Goal: Task Accomplishment & Management: Manage account settings

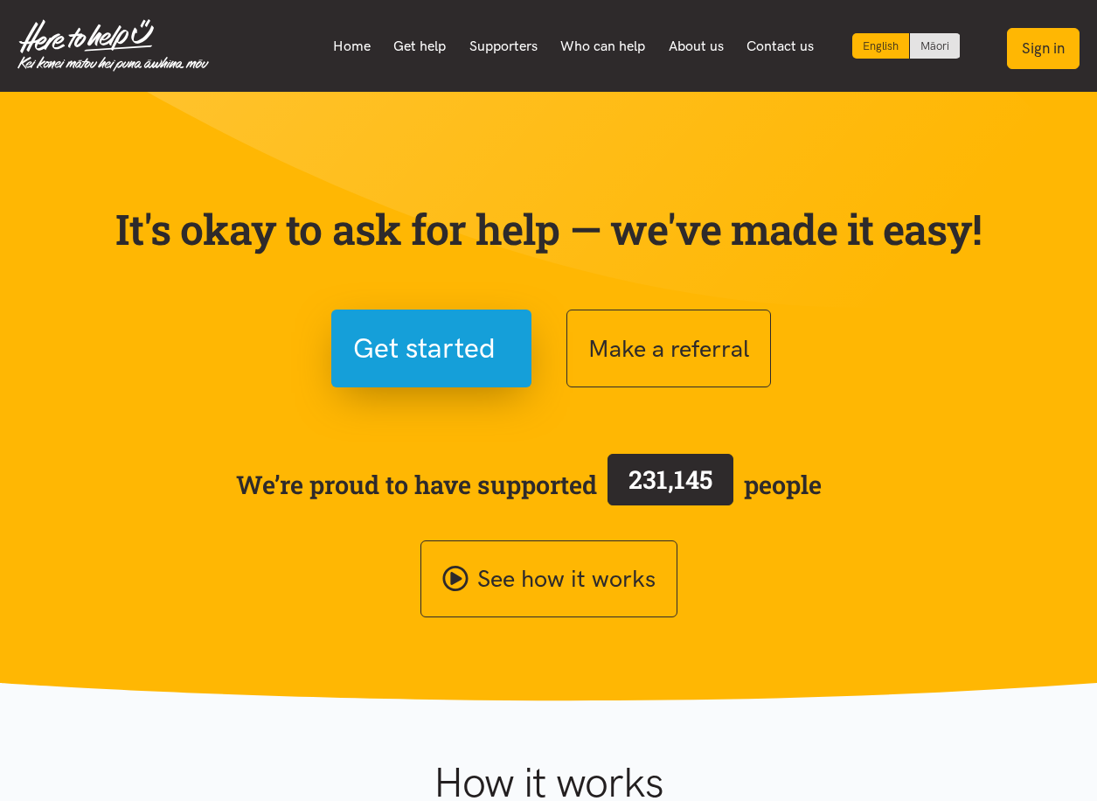
click at [1052, 38] on button "Sign in" at bounding box center [1043, 48] width 73 height 41
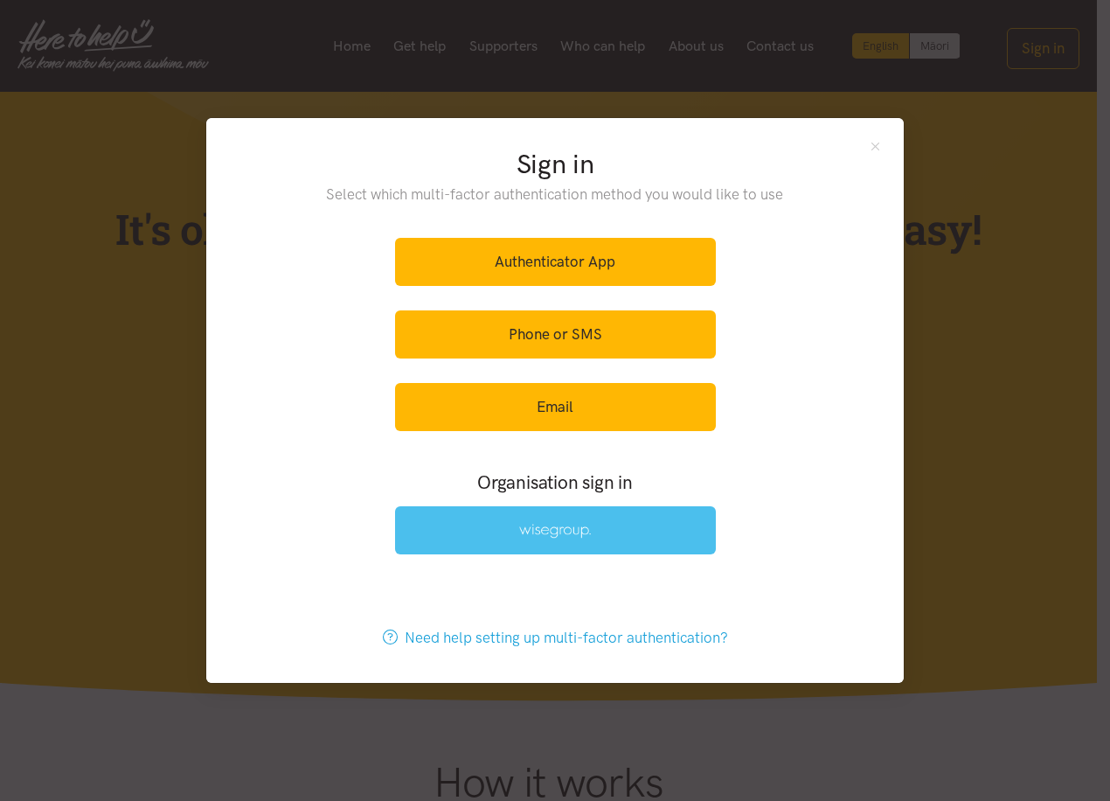
click at [549, 524] on img at bounding box center [555, 531] width 72 height 15
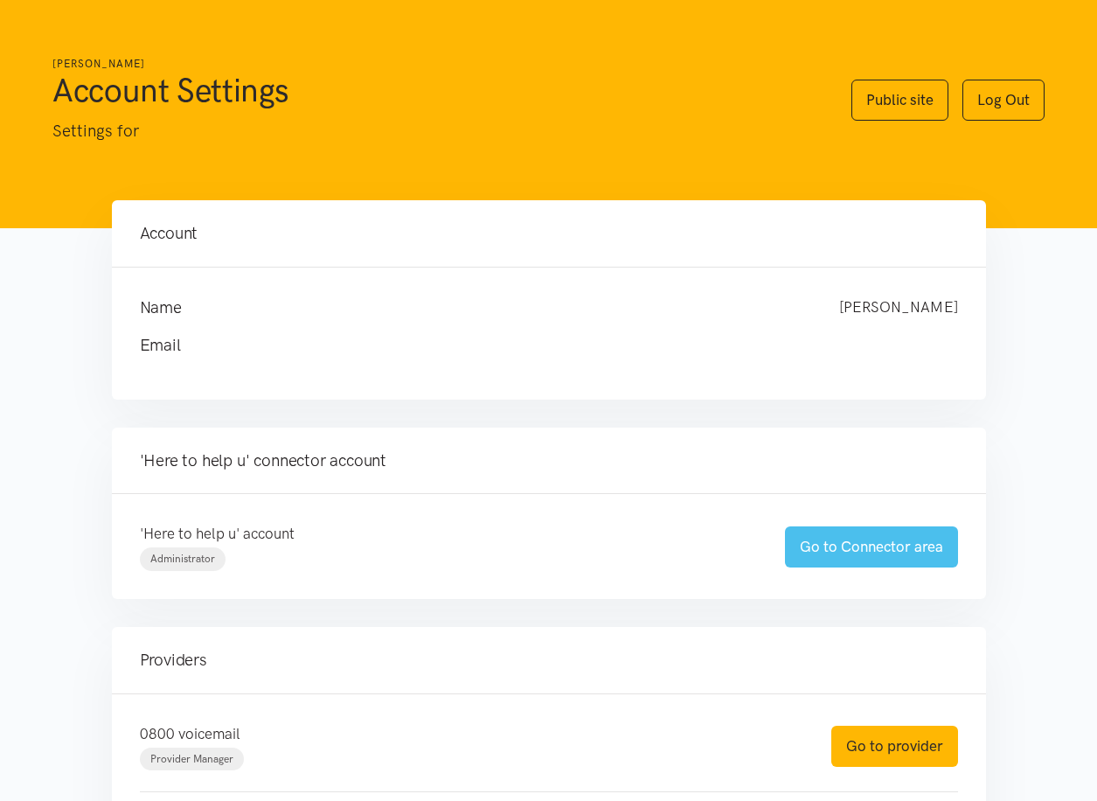
click at [846, 543] on link "Go to Connector area" at bounding box center [871, 546] width 173 height 41
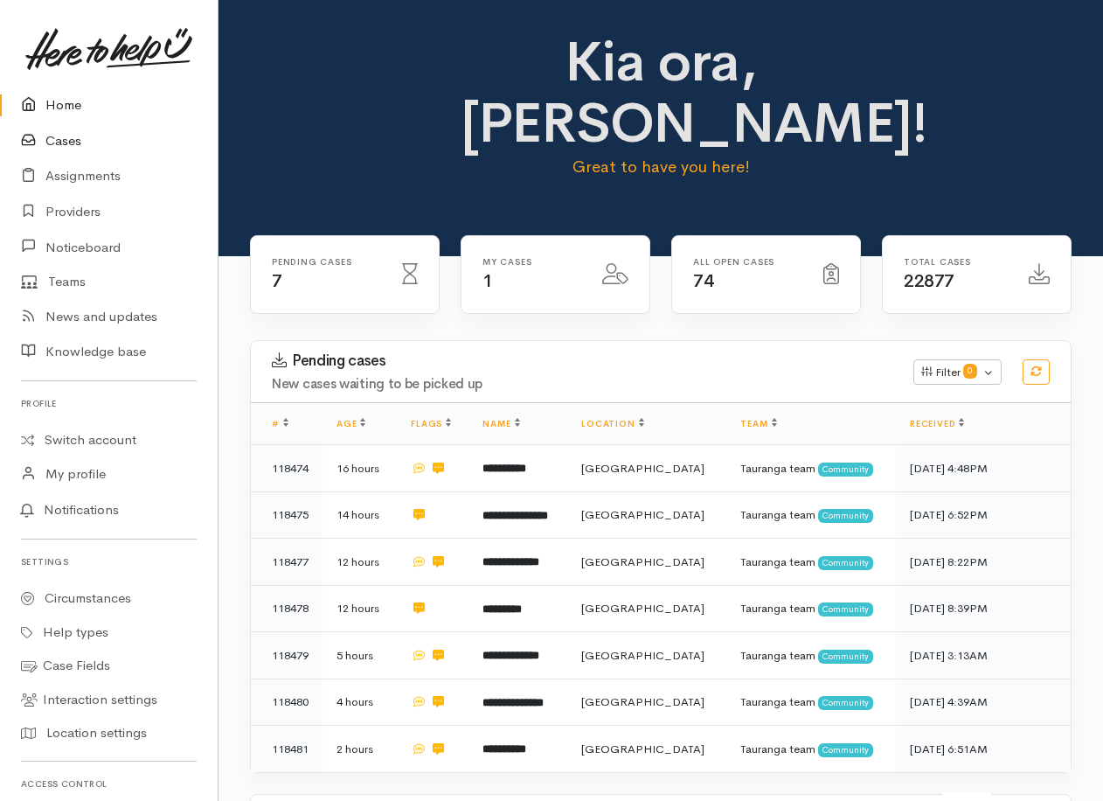
click at [60, 139] on link "Cases" at bounding box center [109, 141] width 218 height 36
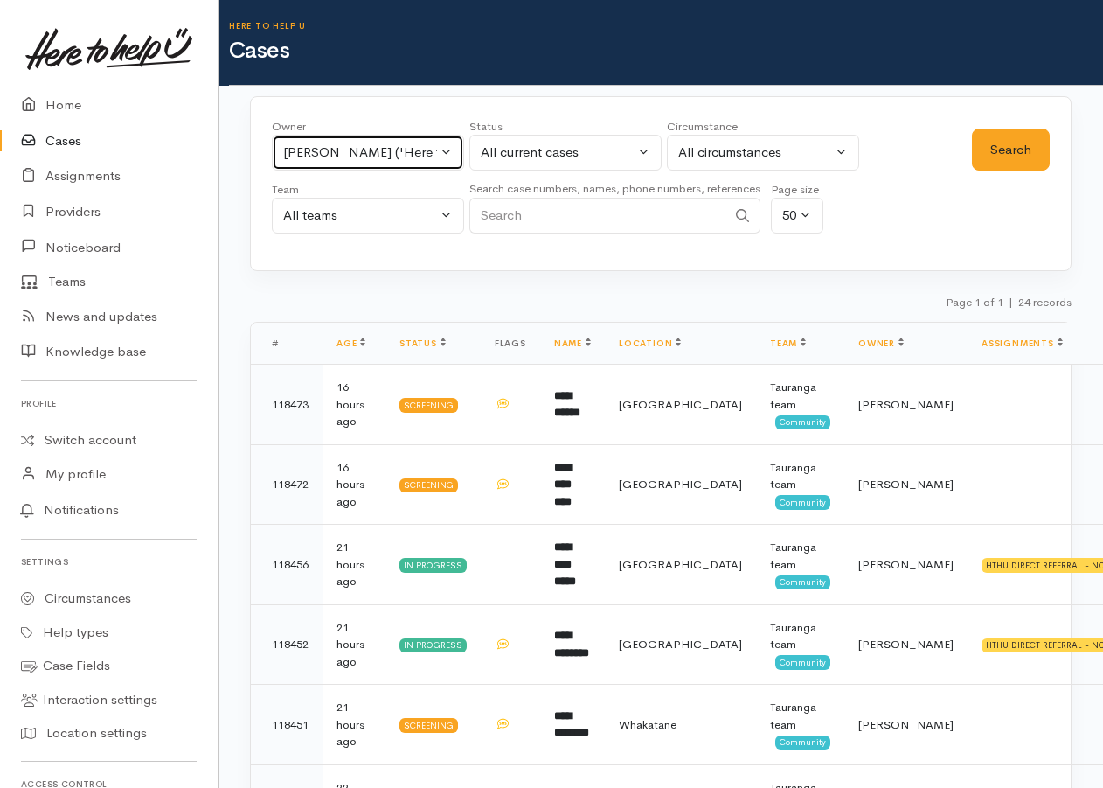
click at [447, 150] on button "Karli Morris ('Here to help u')" at bounding box center [368, 153] width 192 height 36
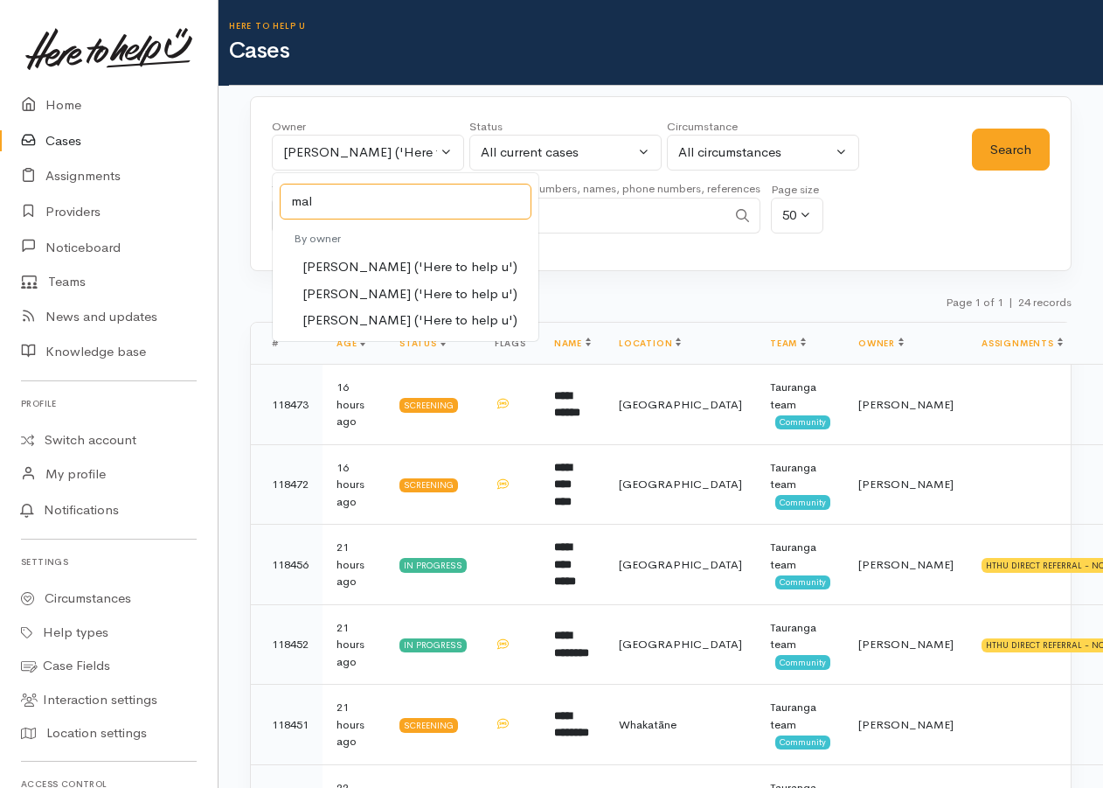
type input "mal"
drag, startPoint x: 319, startPoint y: 289, endPoint x: 334, endPoint y: 274, distance: 21.0
click at [320, 290] on span "Malia Stowers ('Here to help u')" at bounding box center [409, 294] width 215 height 20
select select "1613"
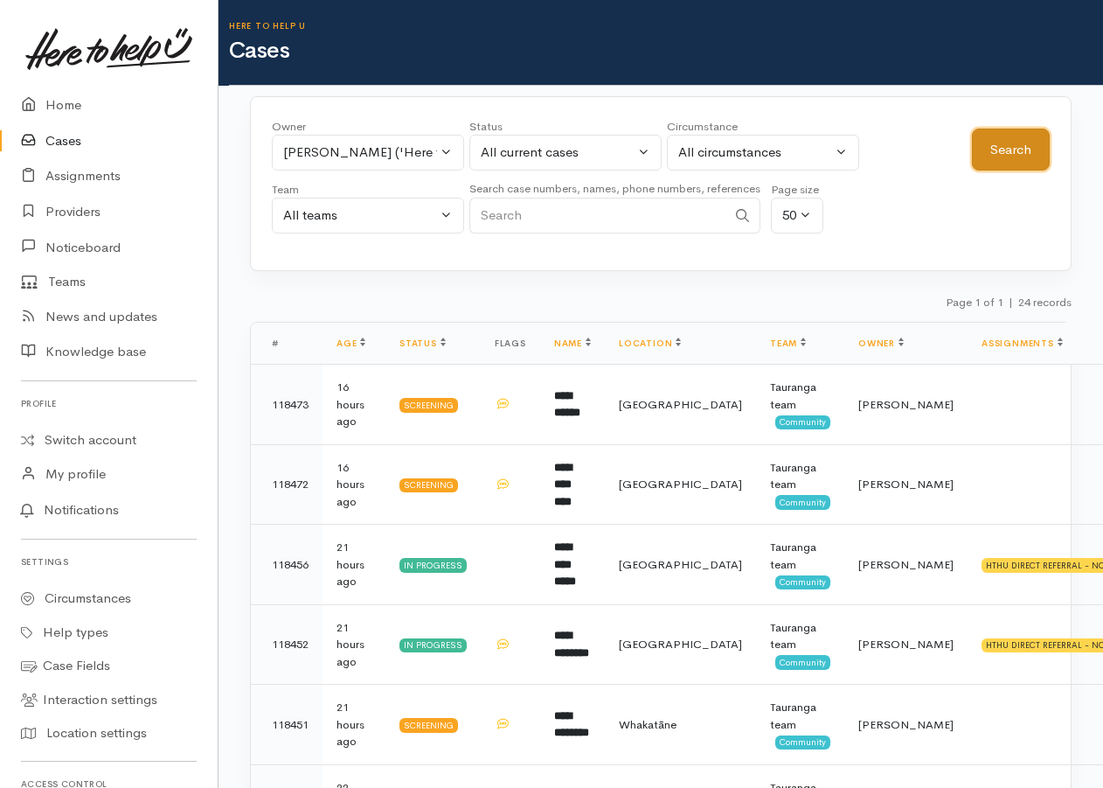
click at [999, 139] on button "Search" at bounding box center [1011, 149] width 78 height 43
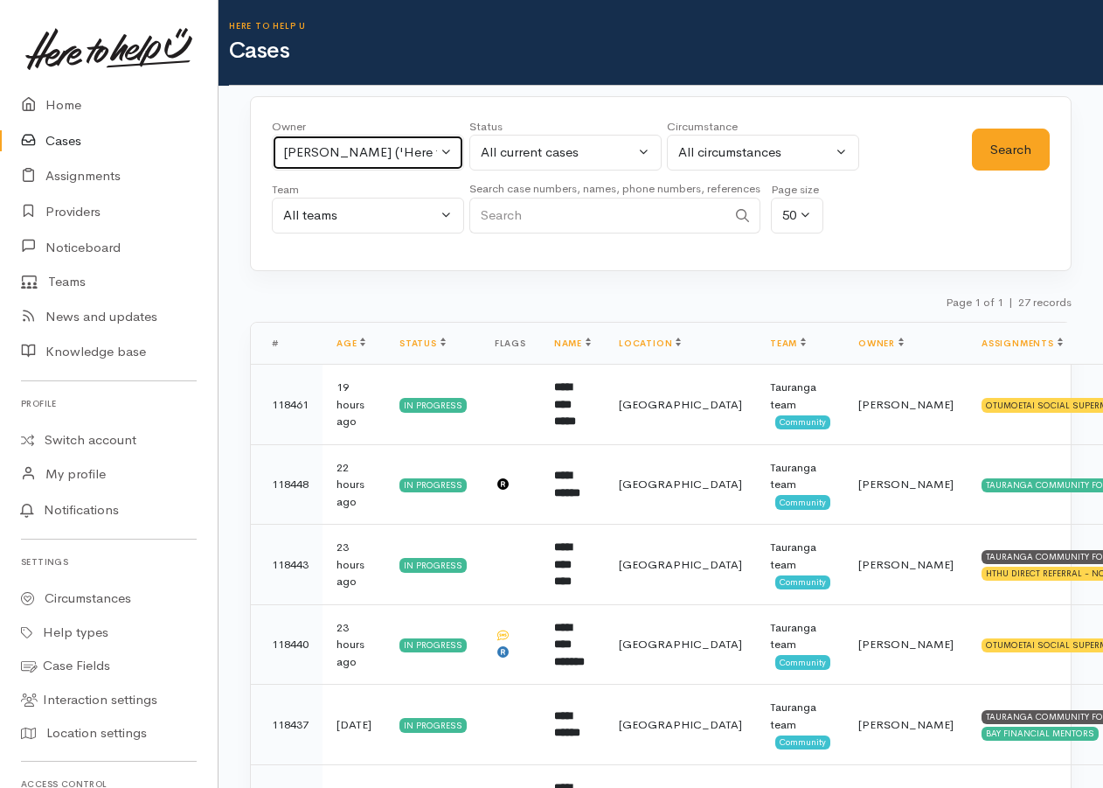
click at [448, 151] on button "Malia Stowers ('Here to help u')" at bounding box center [368, 153] width 192 height 36
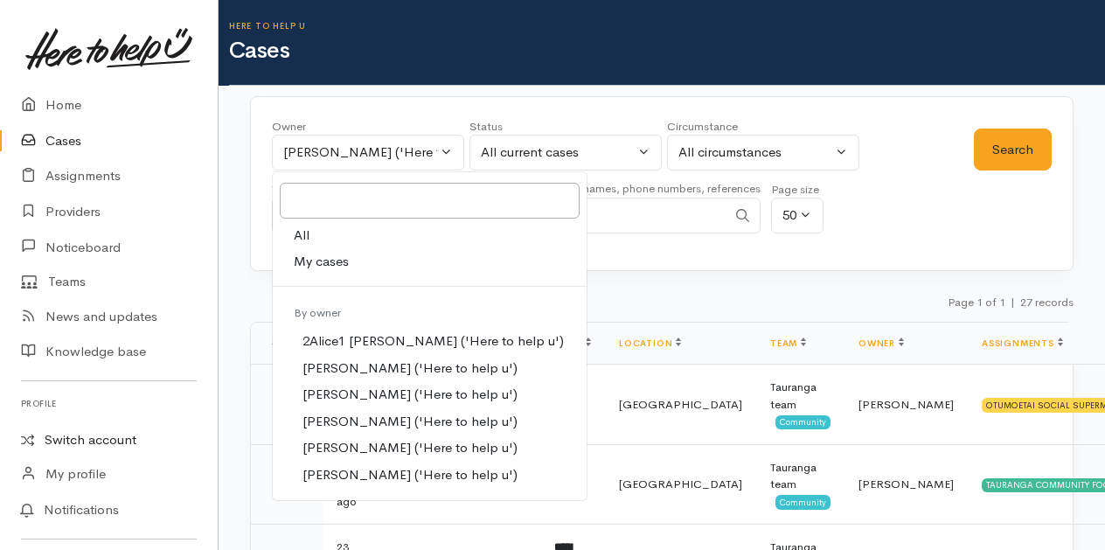
click at [84, 435] on link "Switch account" at bounding box center [109, 440] width 218 height 34
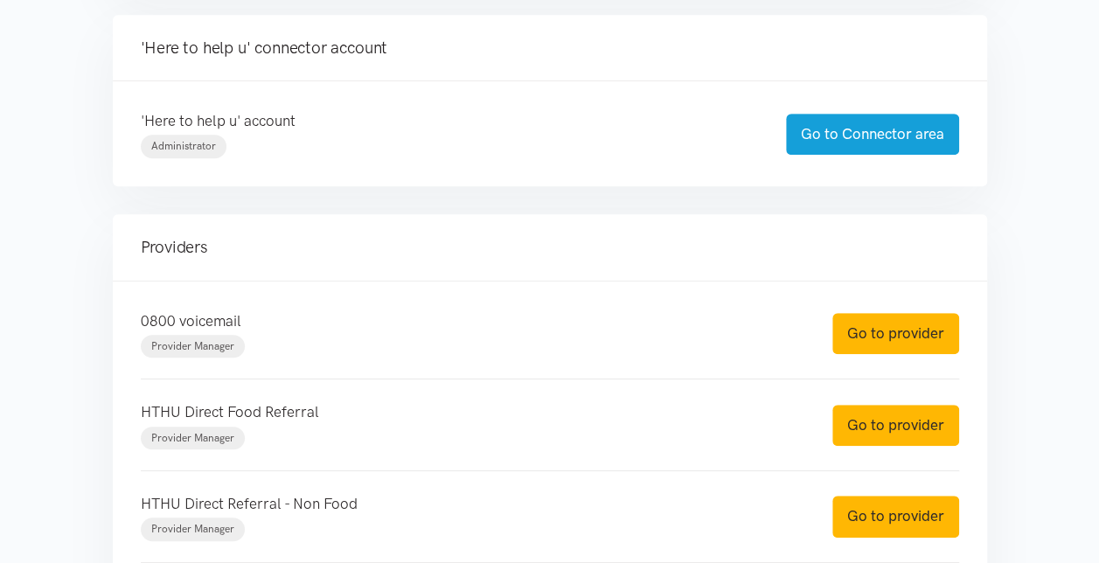
scroll to position [437, 0]
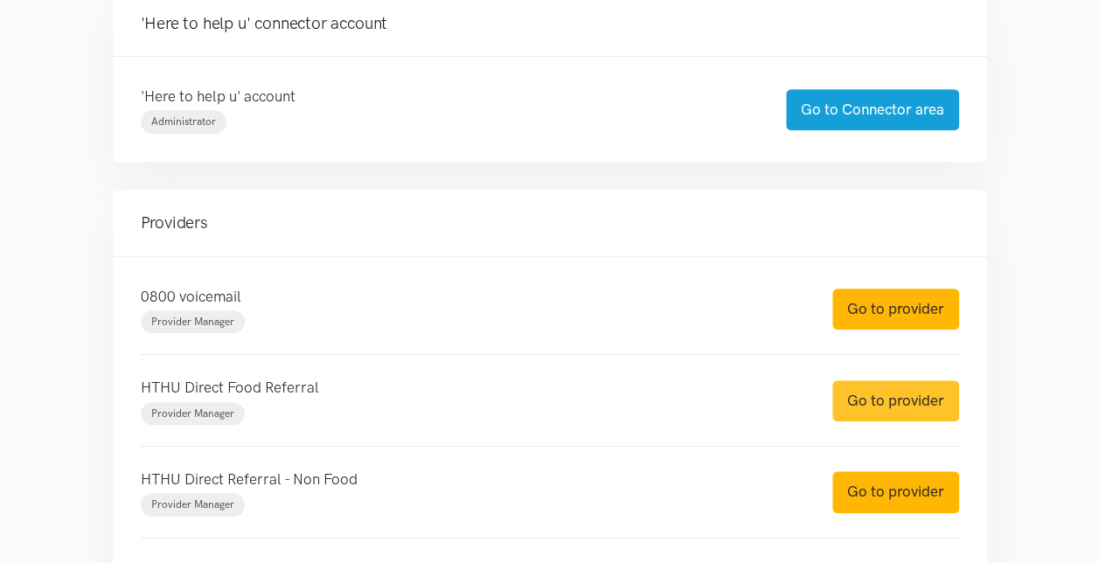
click at [881, 399] on link "Go to provider" at bounding box center [895, 400] width 127 height 41
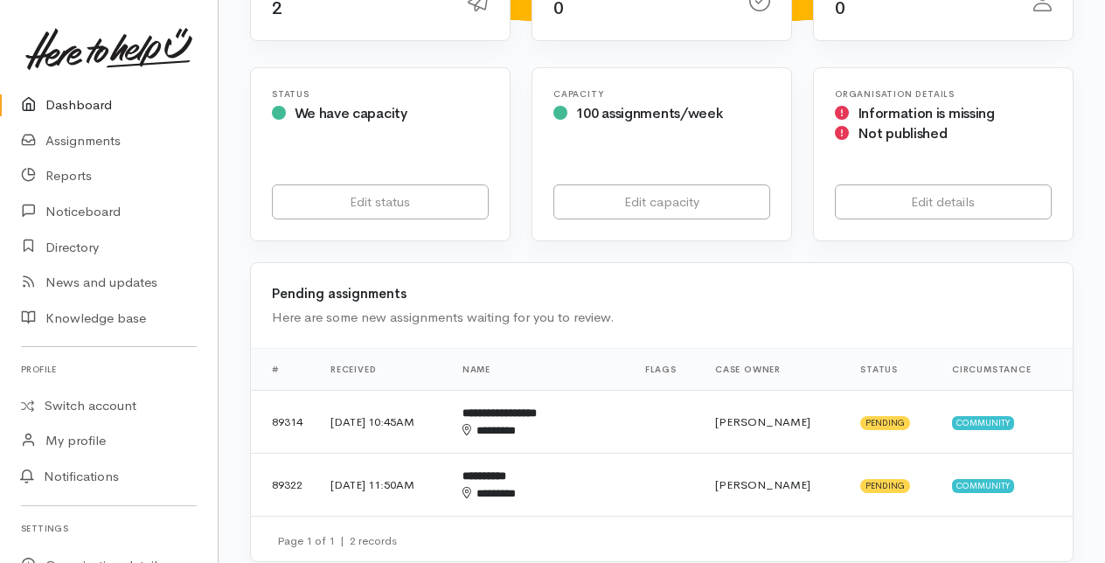
scroll to position [350, 0]
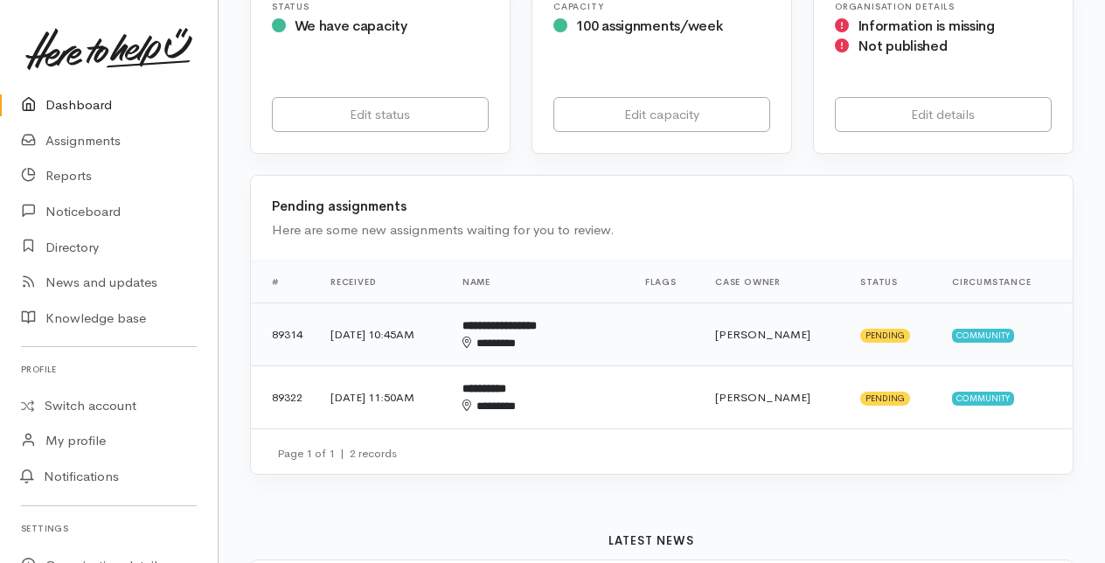
click at [537, 328] on b "**********" at bounding box center [499, 325] width 74 height 11
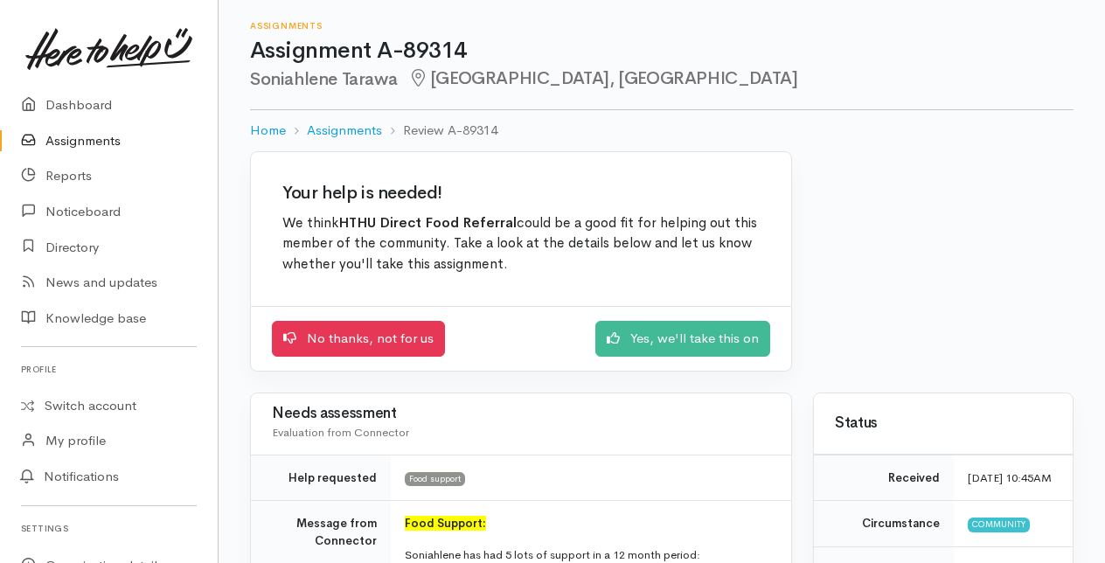
scroll to position [87, 0]
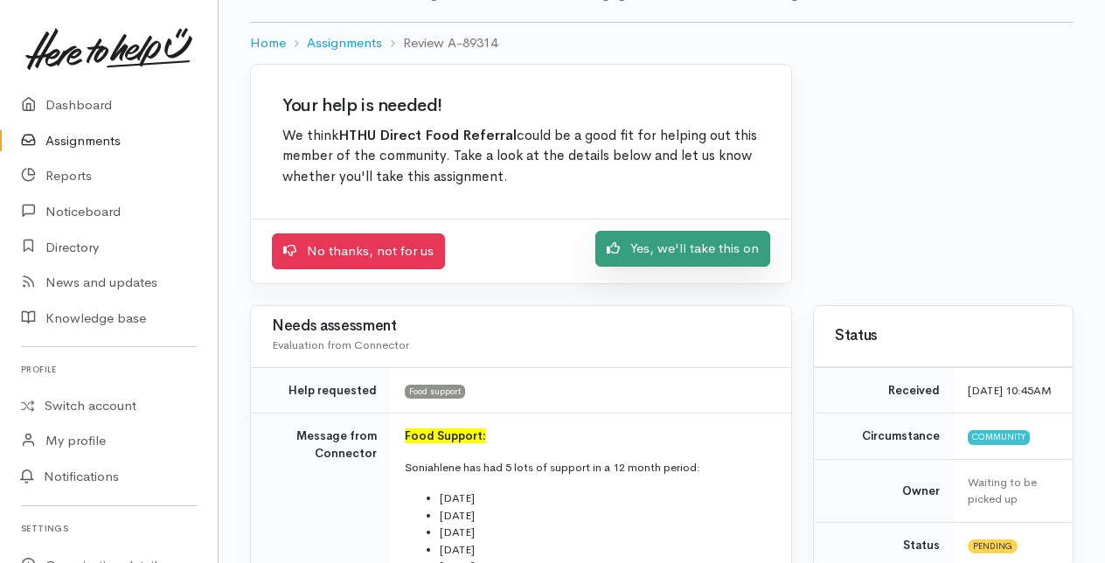
click at [670, 246] on link "Yes, we'll take this on" at bounding box center [682, 249] width 175 height 36
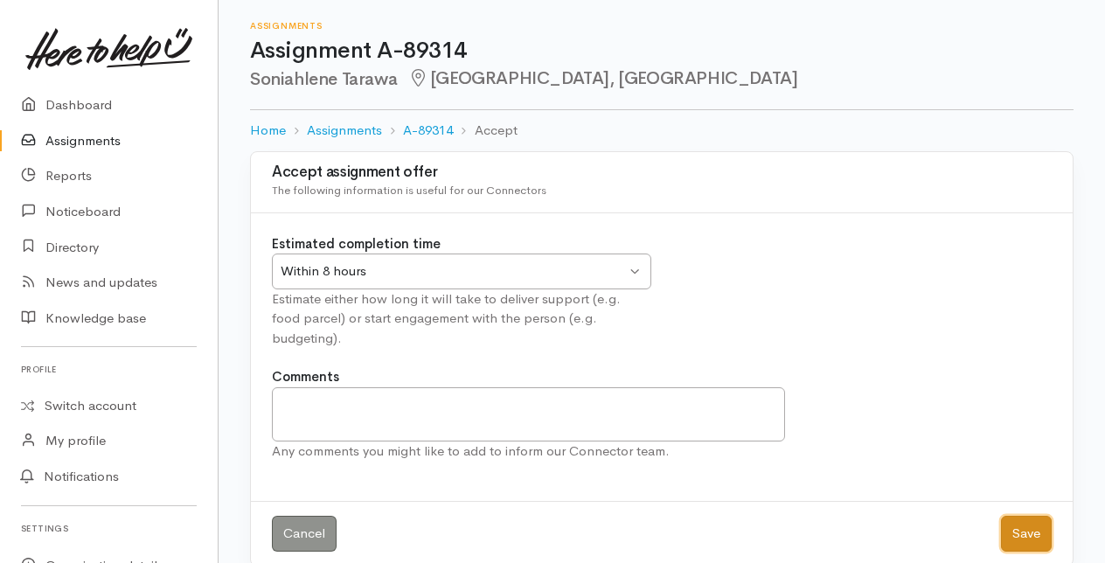
click at [1035, 516] on button "Save" at bounding box center [1026, 534] width 51 height 36
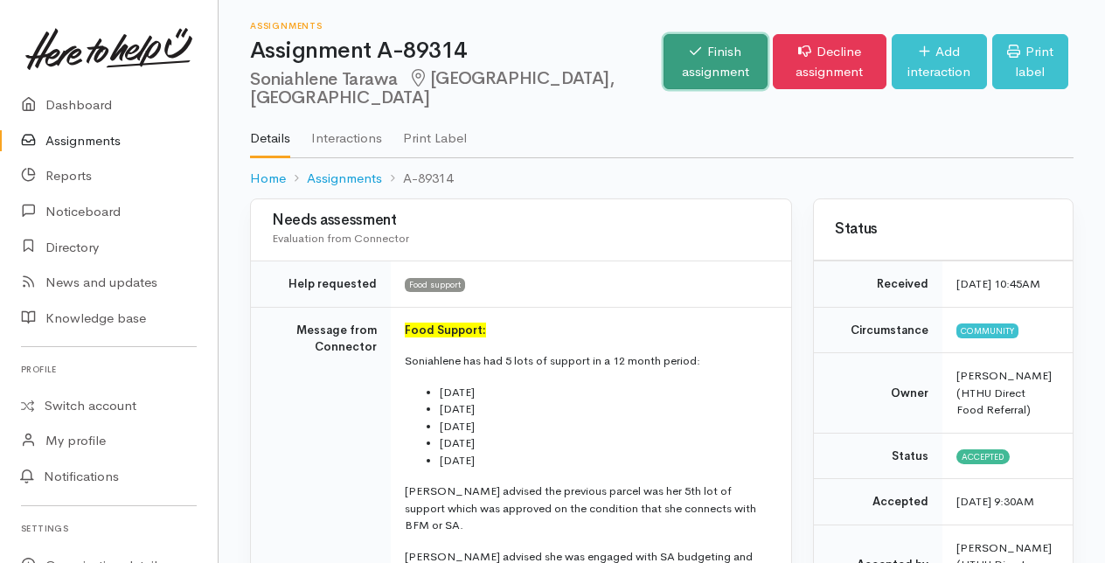
click at [663, 60] on link "Finish assignment" at bounding box center [715, 61] width 105 height 55
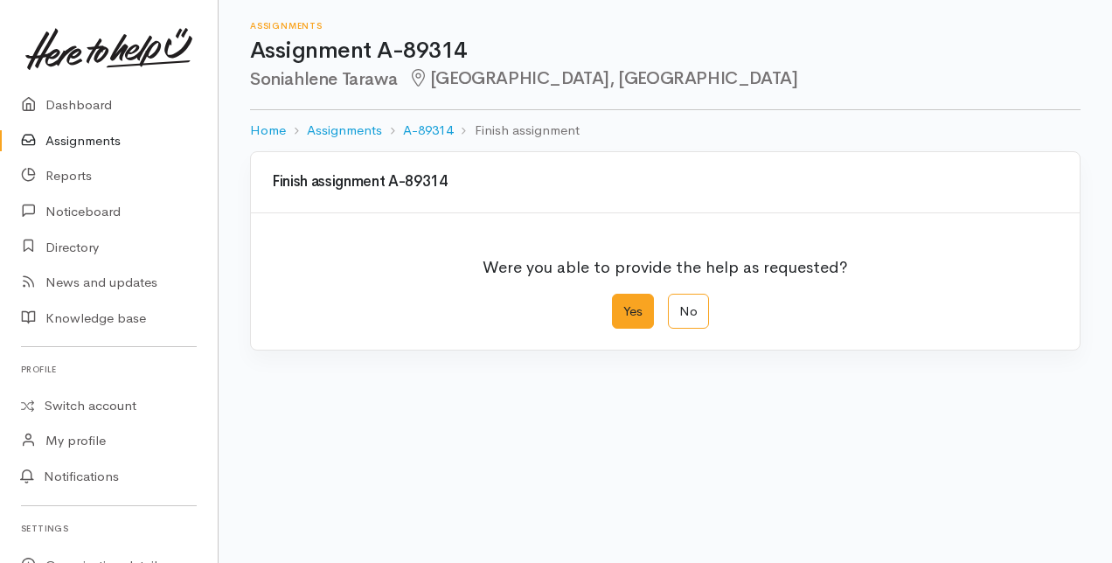
click at [620, 309] on label "Yes" at bounding box center [633, 312] width 42 height 36
click at [620, 305] on input "Yes" at bounding box center [617, 299] width 11 height 11
radio input "true"
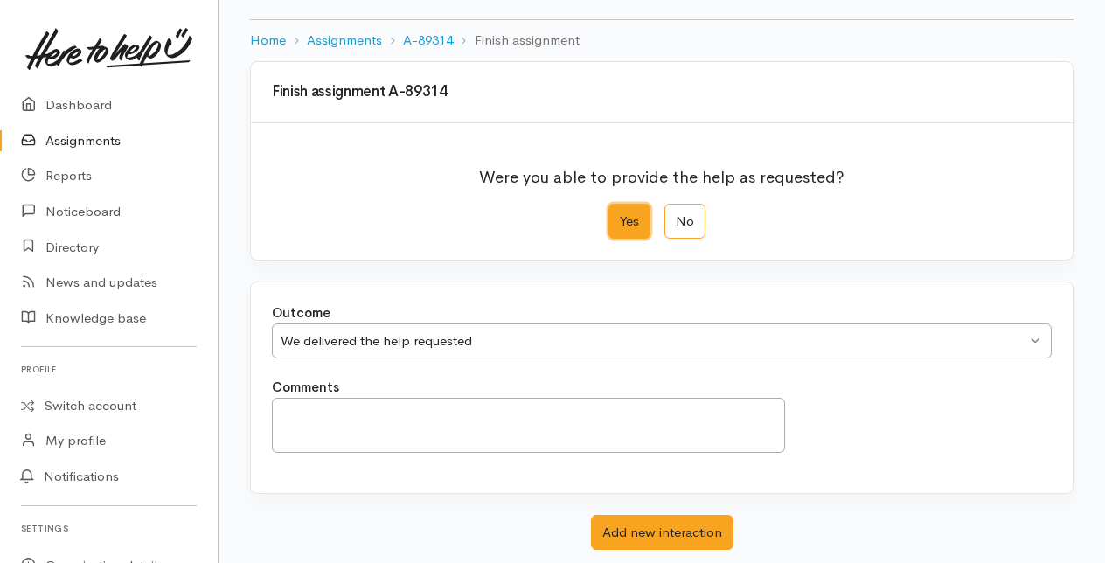
scroll to position [192, 0]
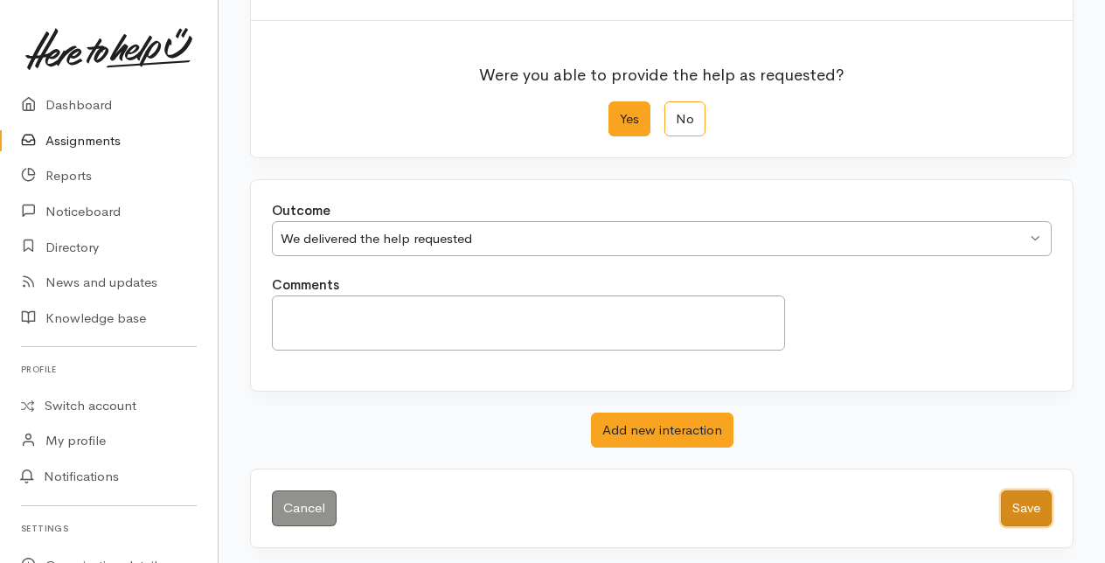
click at [1030, 503] on button "Save" at bounding box center [1026, 508] width 51 height 36
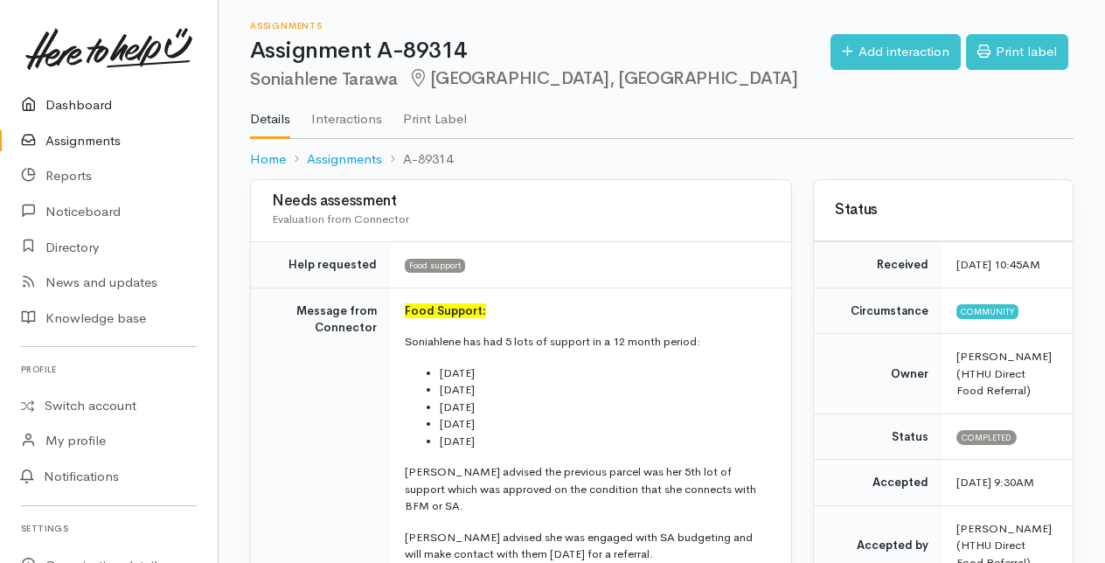
click at [75, 100] on link "Dashboard" at bounding box center [109, 105] width 218 height 36
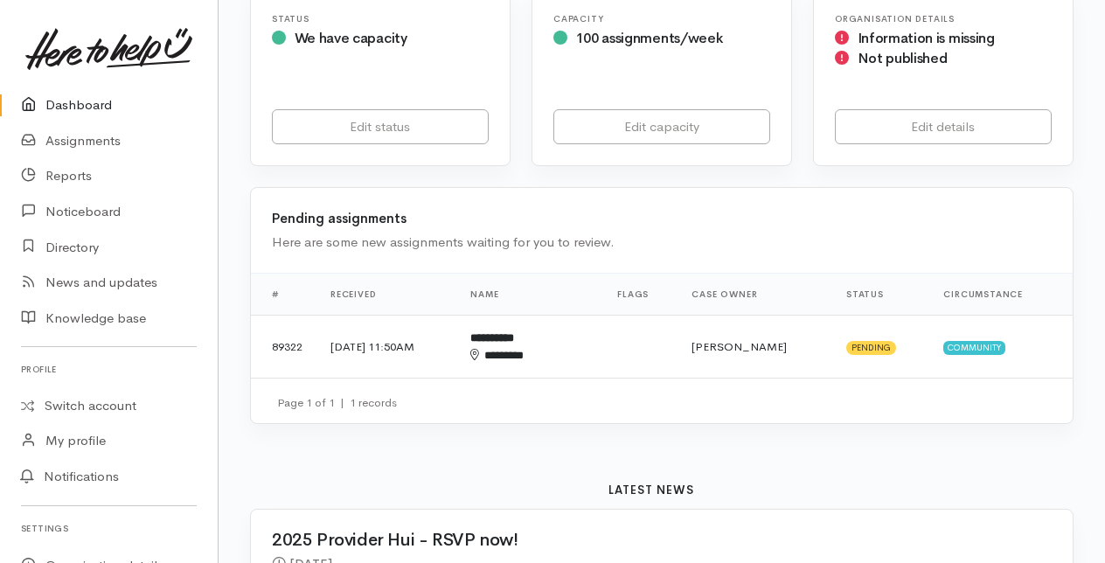
scroll to position [350, 0]
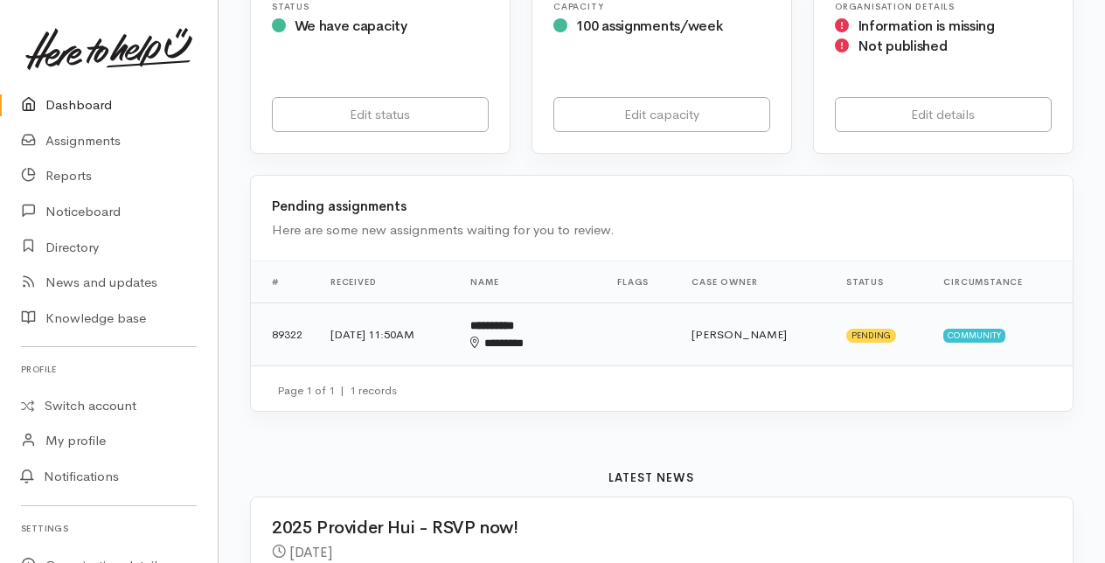
click at [535, 335] on div "********" at bounding box center [514, 343] width 89 height 17
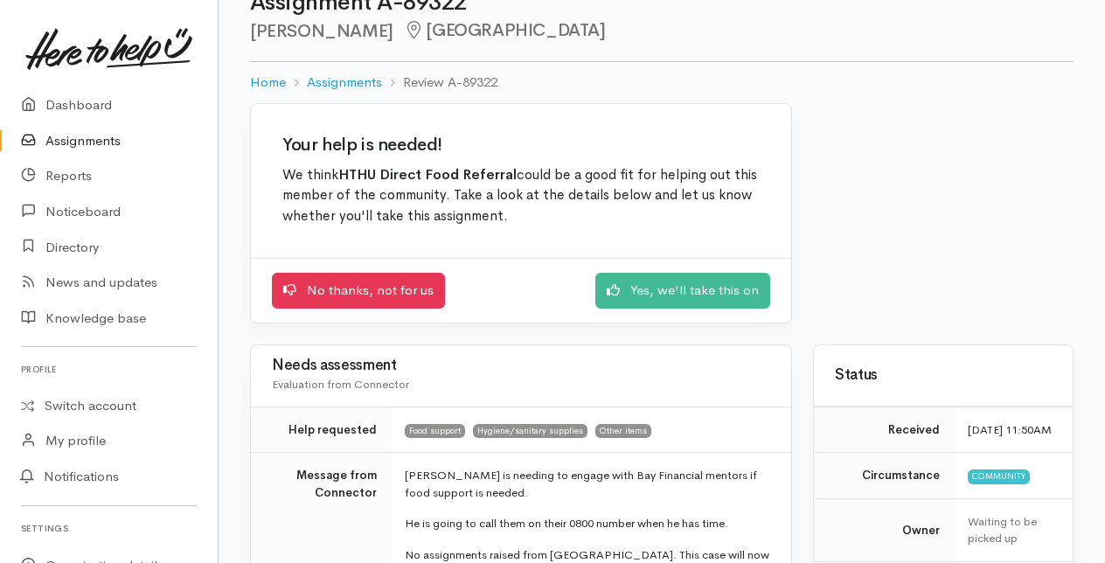
scroll to position [87, 0]
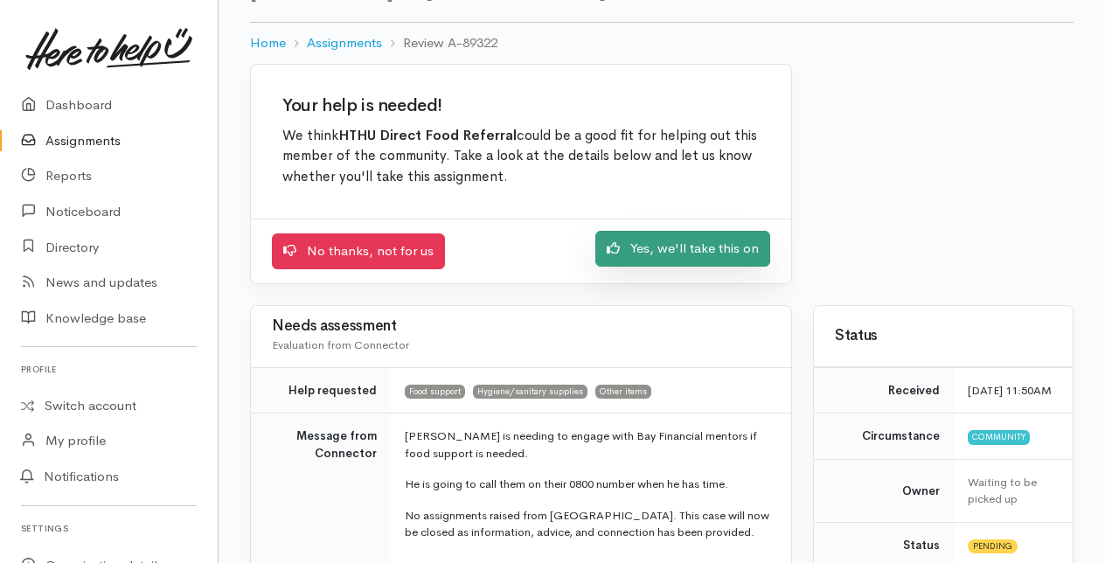
click at [676, 246] on link "Yes, we'll take this on" at bounding box center [682, 249] width 175 height 36
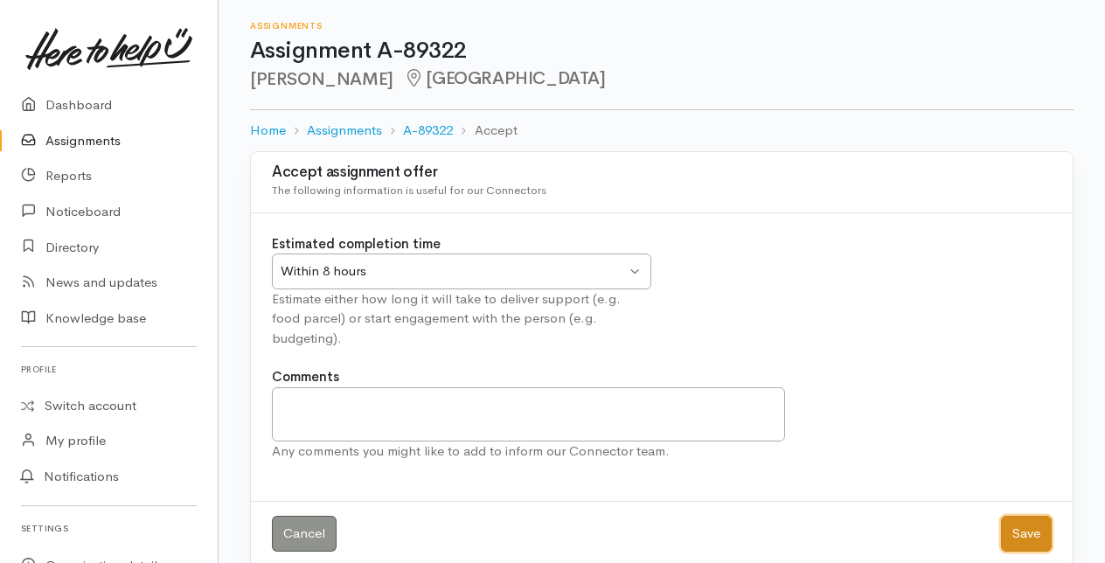
click at [1031, 516] on button "Save" at bounding box center [1026, 534] width 51 height 36
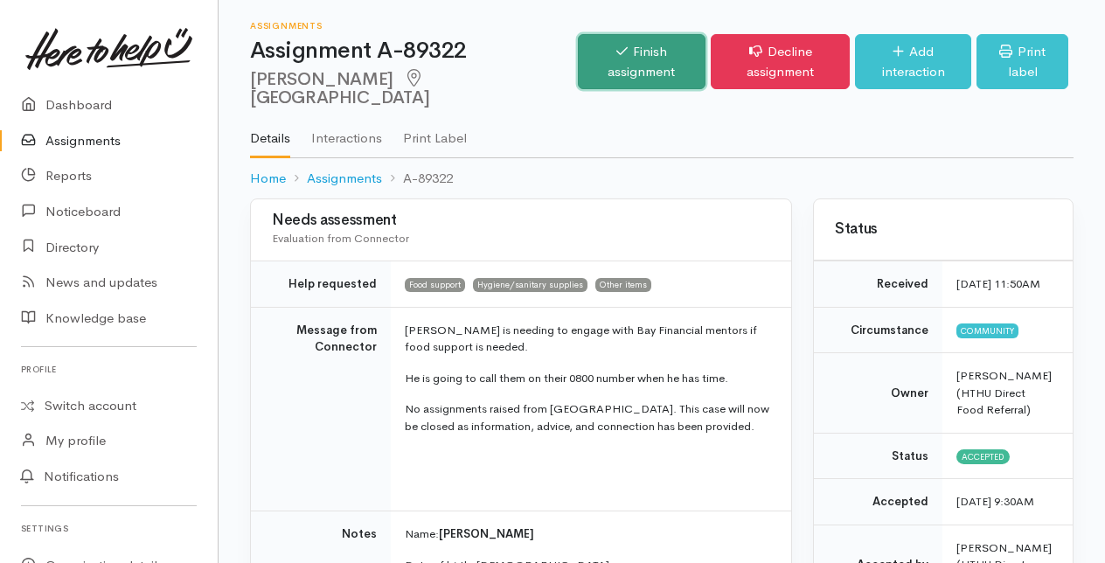
click at [578, 48] on link "Finish assignment" at bounding box center [642, 61] width 128 height 55
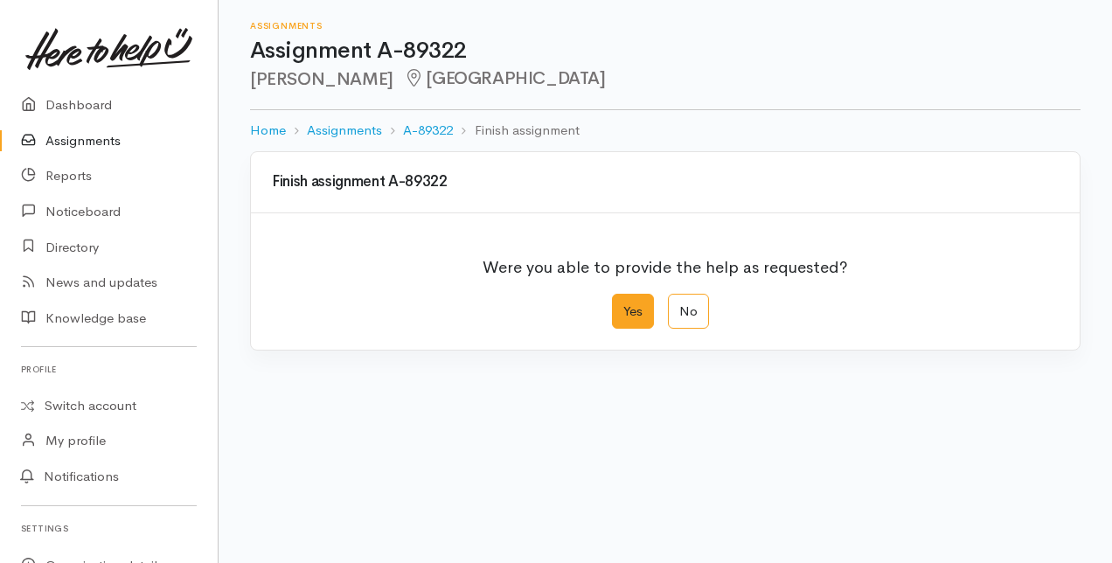
click at [614, 307] on label "Yes" at bounding box center [633, 312] width 42 height 36
click at [614, 305] on input "Yes" at bounding box center [617, 299] width 11 height 11
radio input "true"
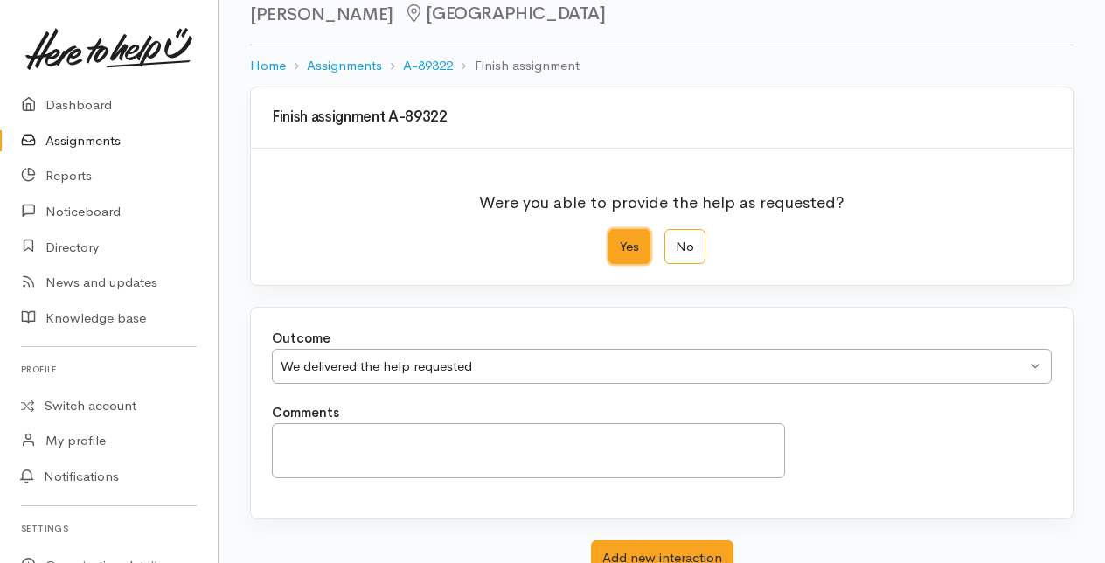
scroll to position [192, 0]
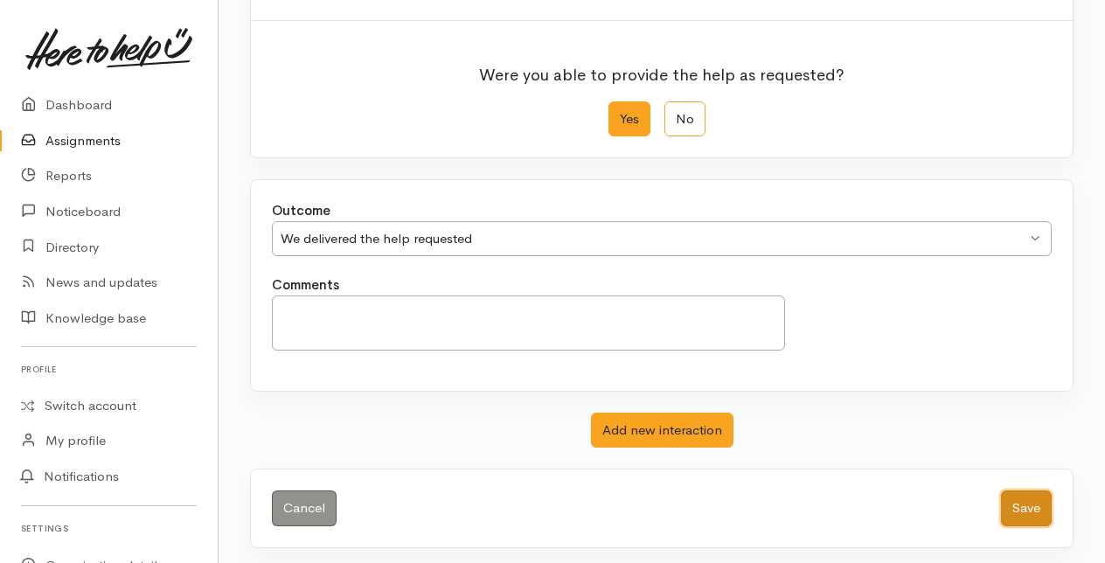
click at [1010, 504] on button "Save" at bounding box center [1026, 508] width 51 height 36
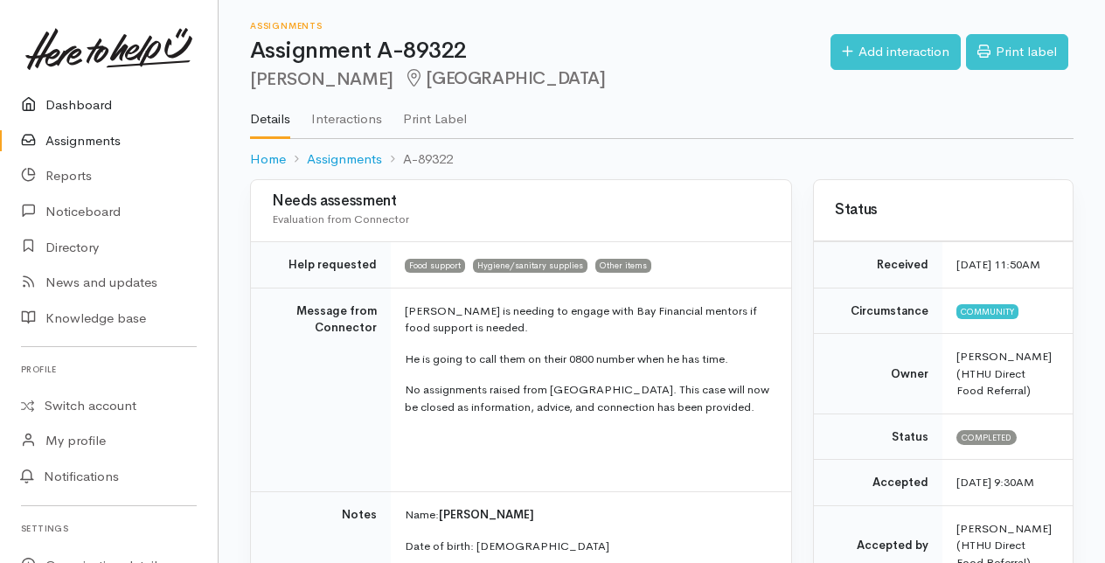
click at [65, 100] on link "Dashboard" at bounding box center [109, 105] width 218 height 36
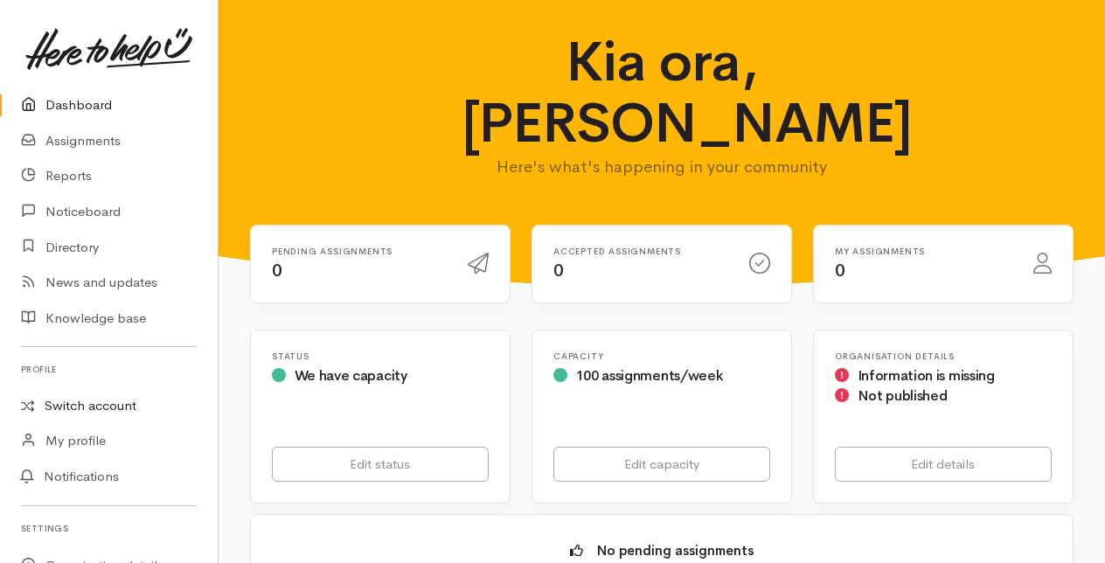
click at [101, 405] on link "Switch account" at bounding box center [109, 406] width 218 height 34
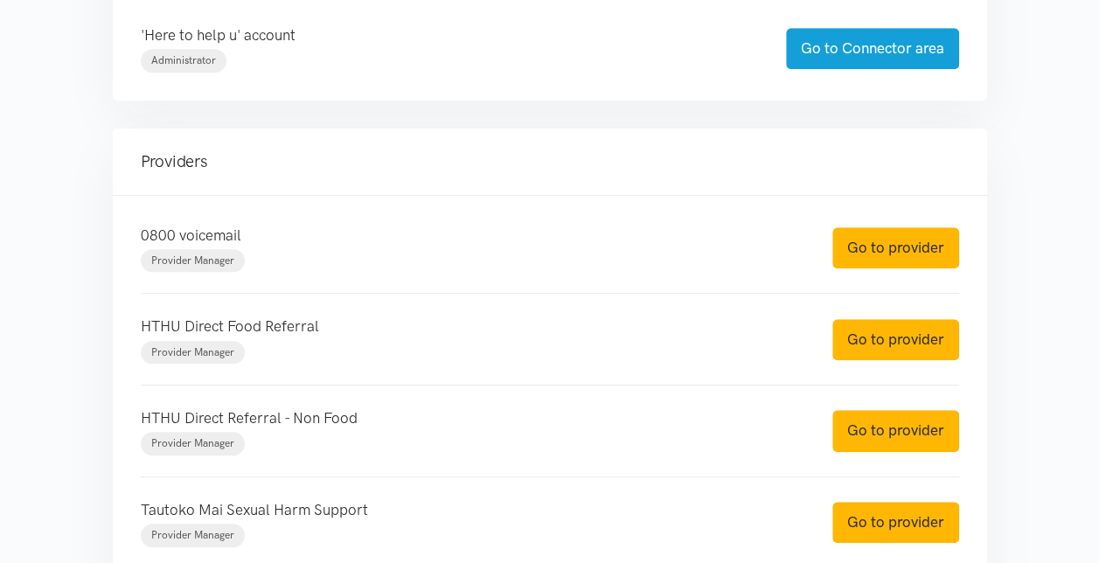
scroll to position [524, 0]
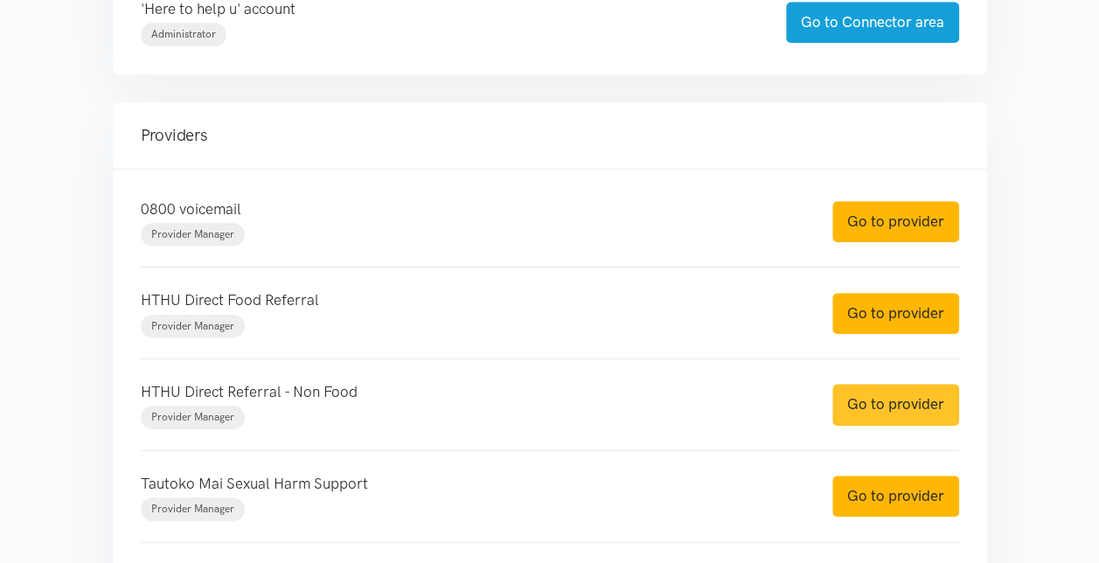
click at [874, 395] on link "Go to provider" at bounding box center [895, 404] width 127 height 41
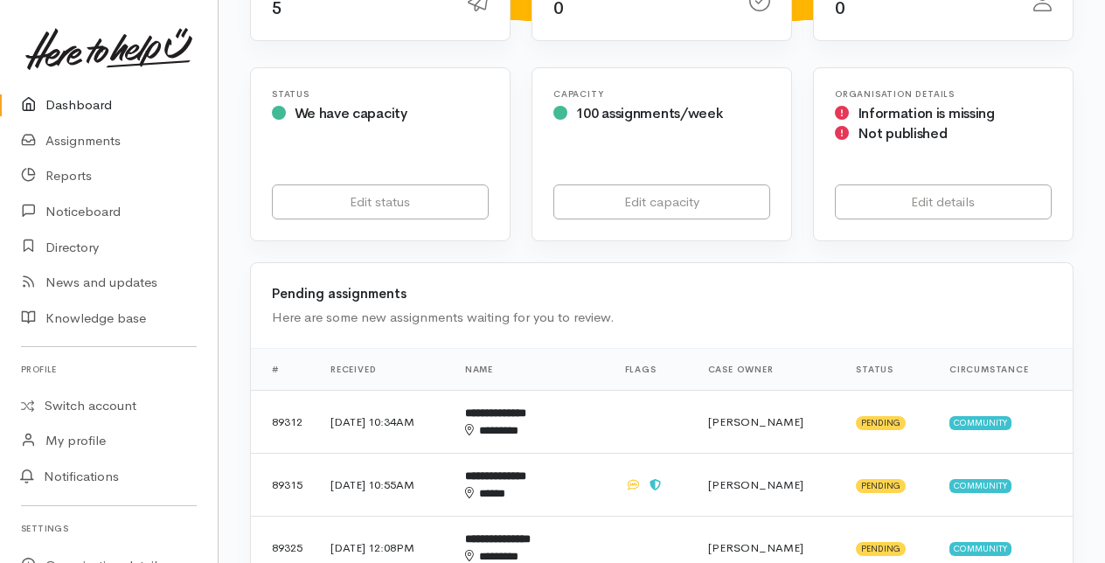
scroll to position [350, 0]
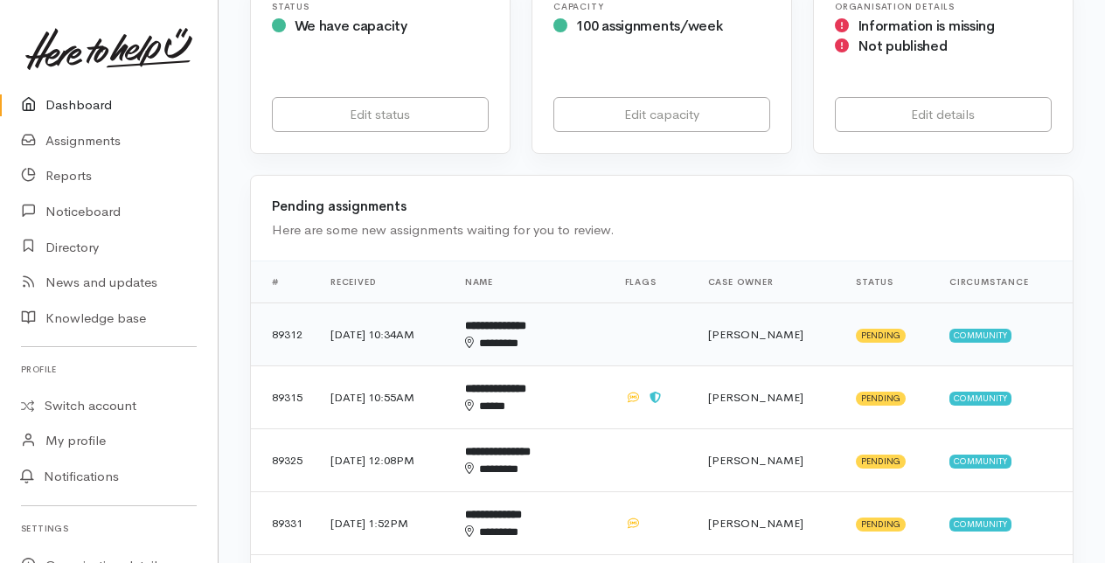
click at [526, 330] on b "**********" at bounding box center [495, 325] width 61 height 11
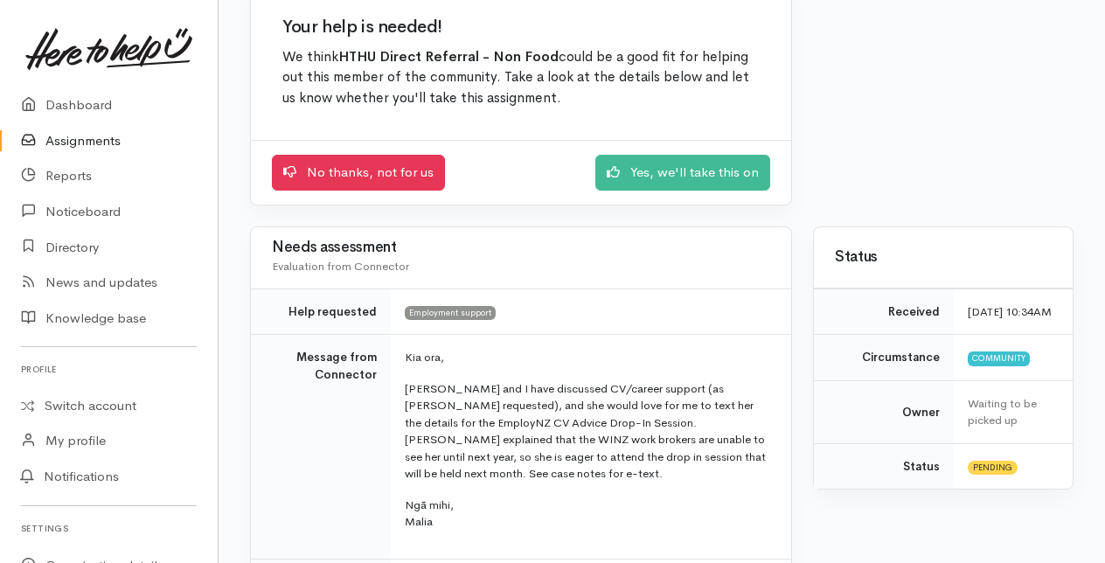
scroll to position [175, 0]
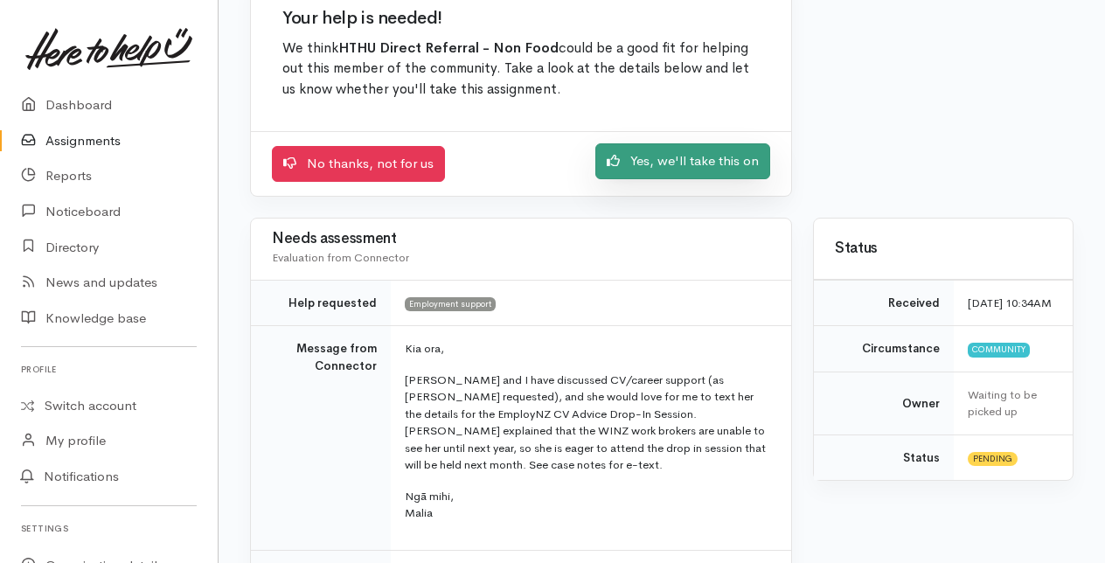
click at [652, 163] on link "Yes, we'll take this on" at bounding box center [682, 161] width 175 height 36
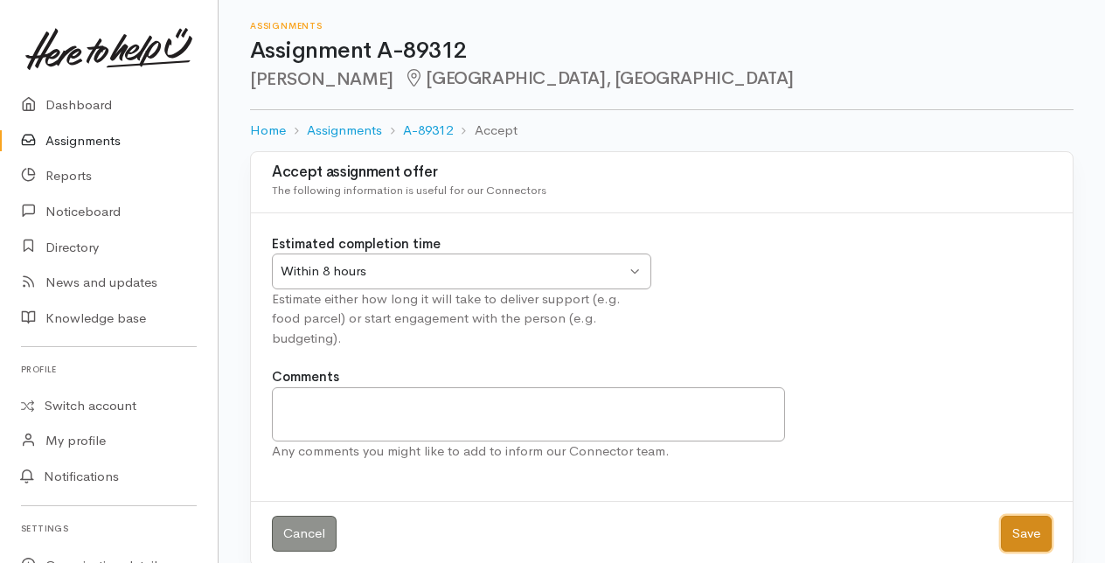
click at [1045, 516] on button "Save" at bounding box center [1026, 534] width 51 height 36
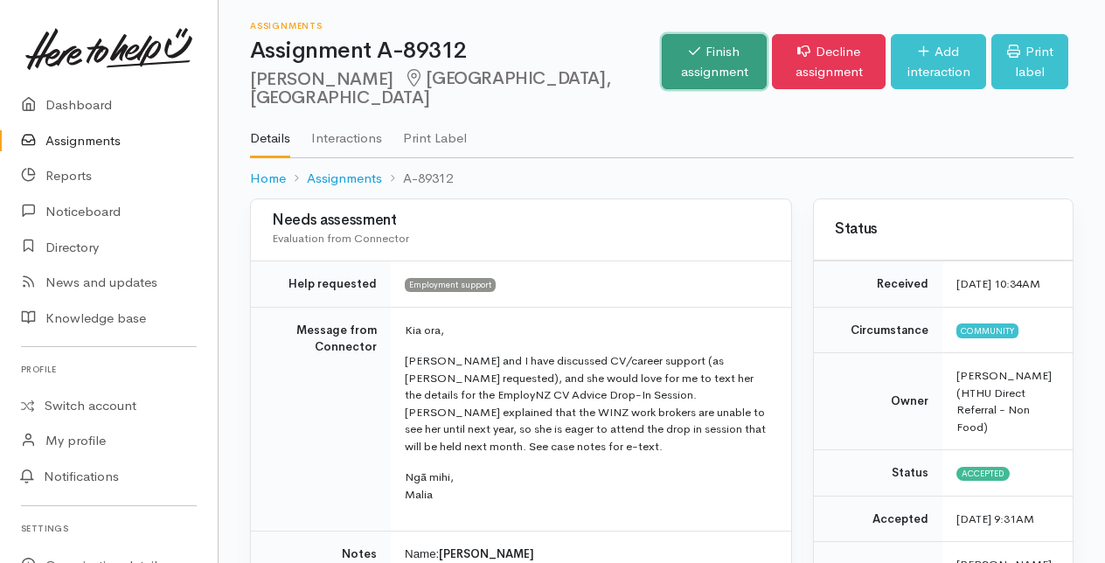
click at [662, 64] on link "Finish assignment" at bounding box center [714, 61] width 105 height 55
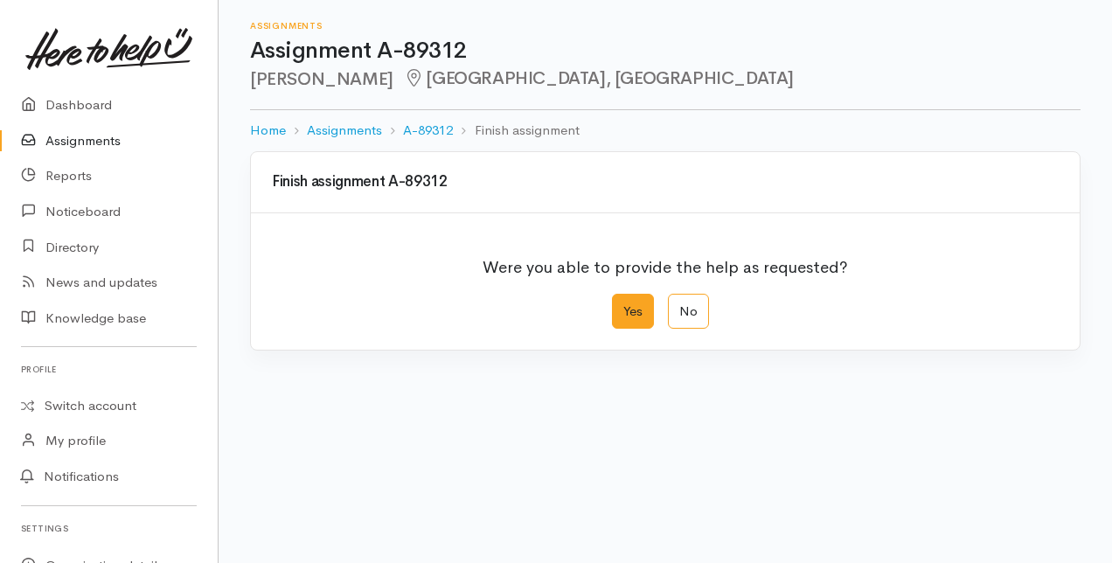
click at [638, 313] on label "Yes" at bounding box center [633, 312] width 42 height 36
click at [623, 305] on input "Yes" at bounding box center [617, 299] width 11 height 11
radio input "true"
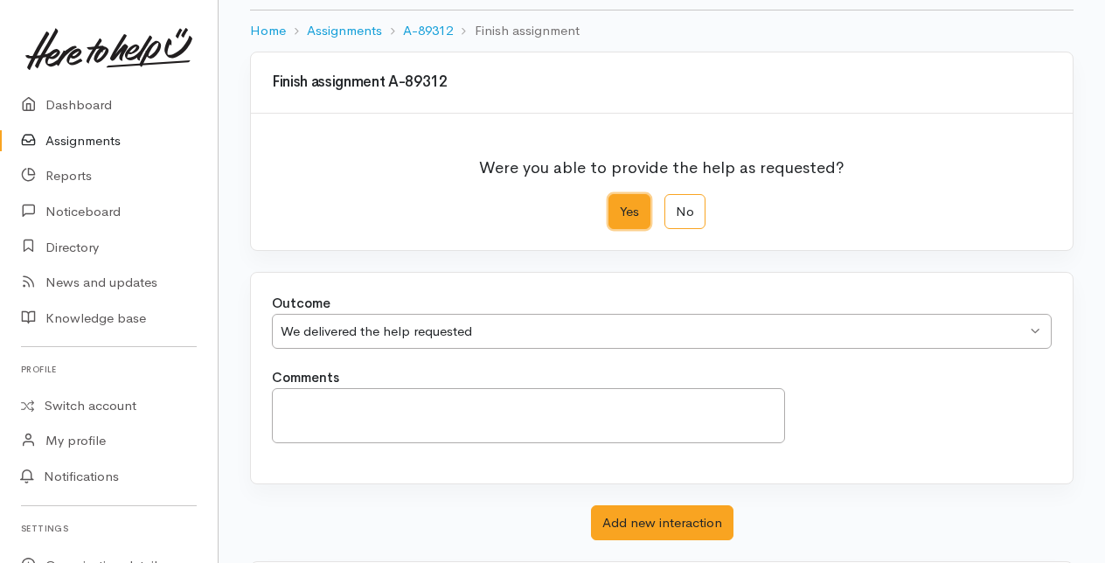
scroll to position [192, 0]
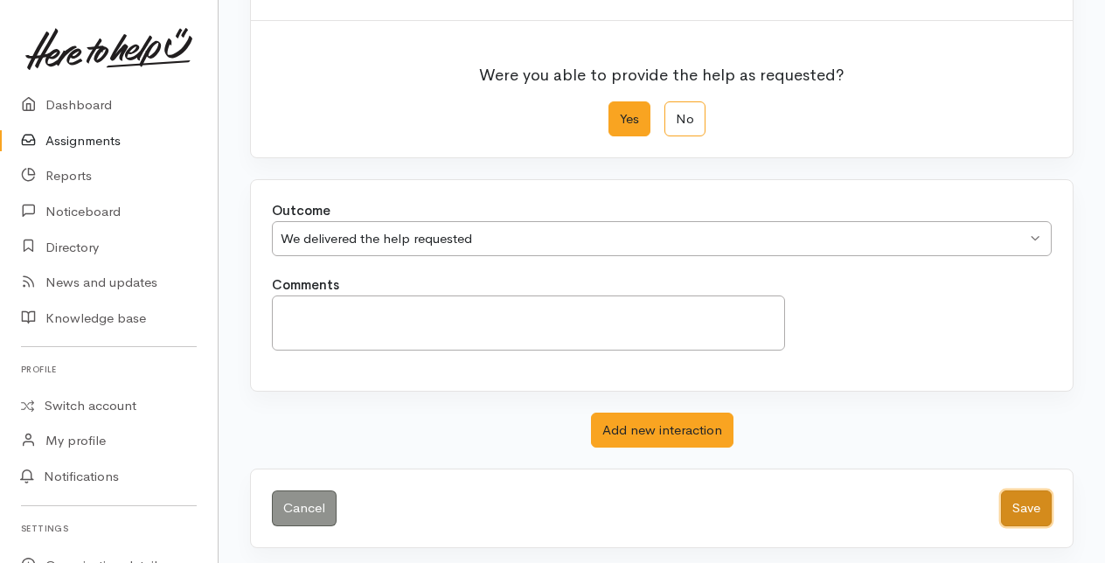
click at [1019, 494] on button "Save" at bounding box center [1026, 508] width 51 height 36
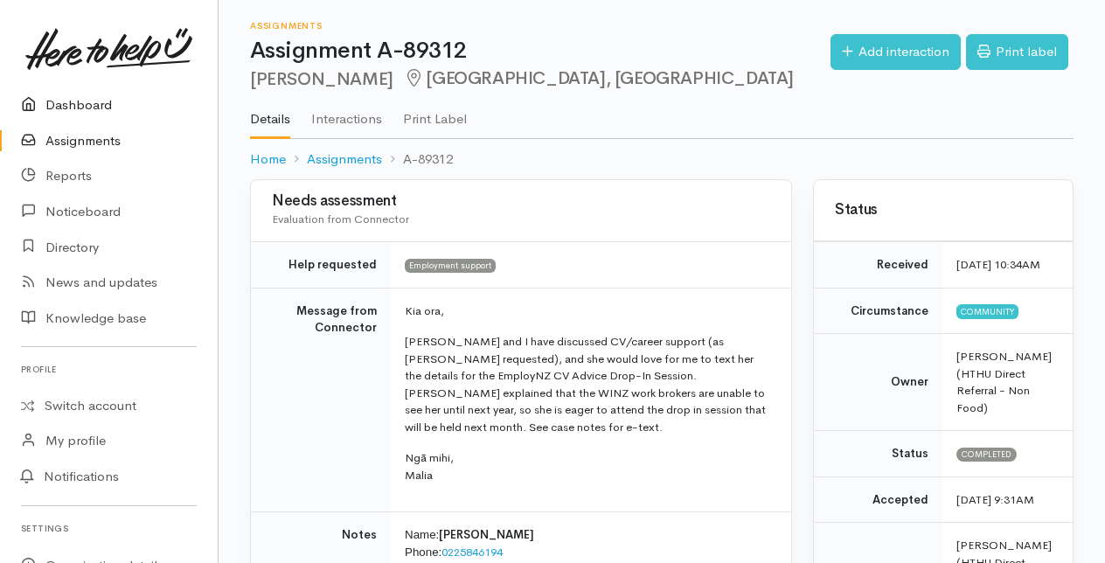
click at [55, 102] on link "Dashboard" at bounding box center [109, 105] width 218 height 36
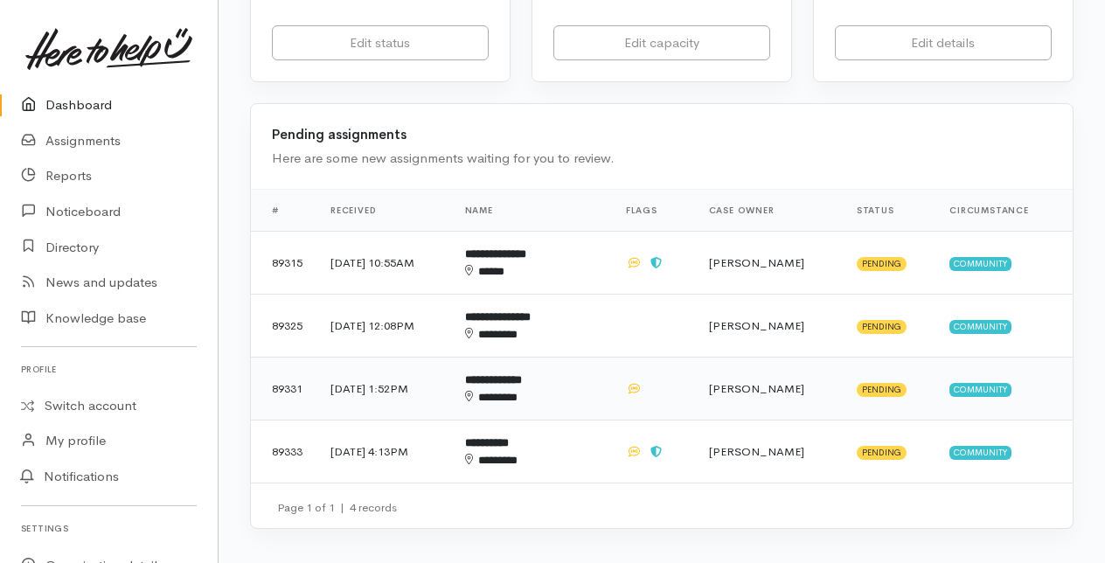
scroll to position [437, 0]
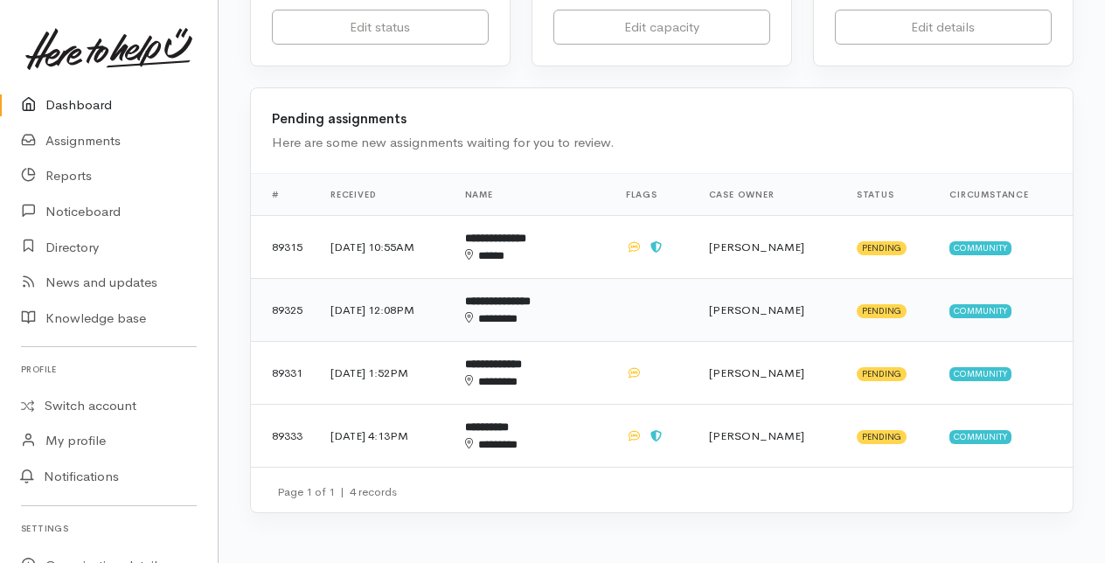
click at [540, 318] on div "********" at bounding box center [518, 318] width 107 height 17
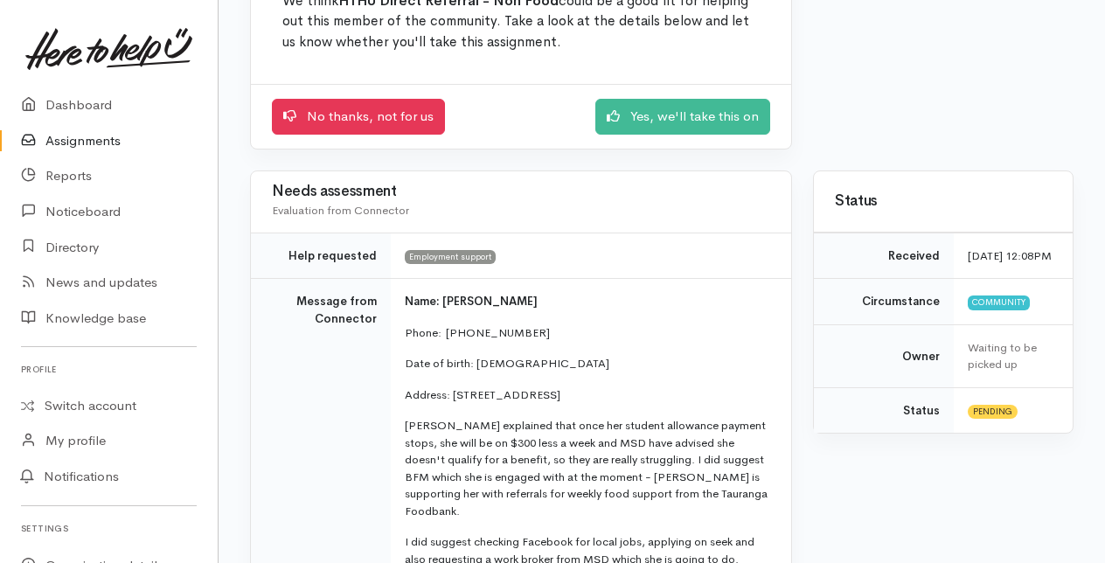
scroll to position [262, 0]
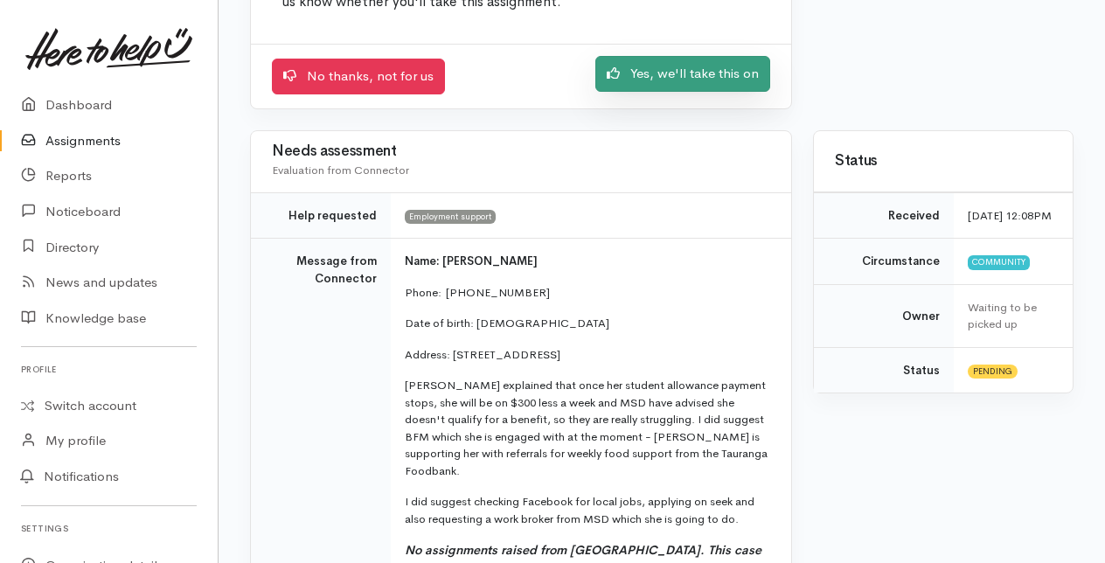
click at [677, 82] on link "Yes, we'll take this on" at bounding box center [682, 74] width 175 height 36
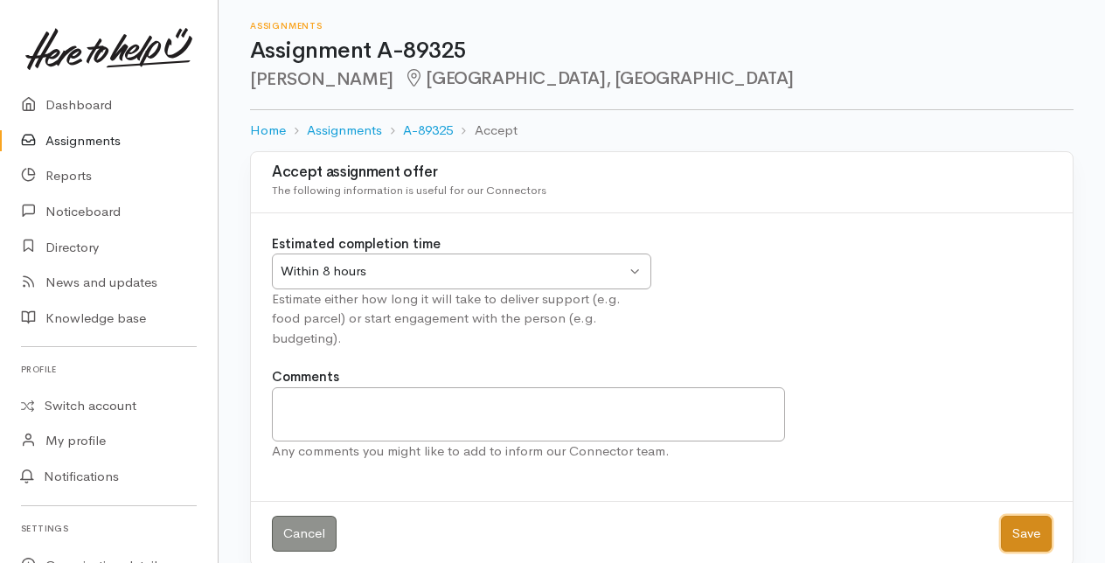
click at [1035, 516] on button "Save" at bounding box center [1026, 534] width 51 height 36
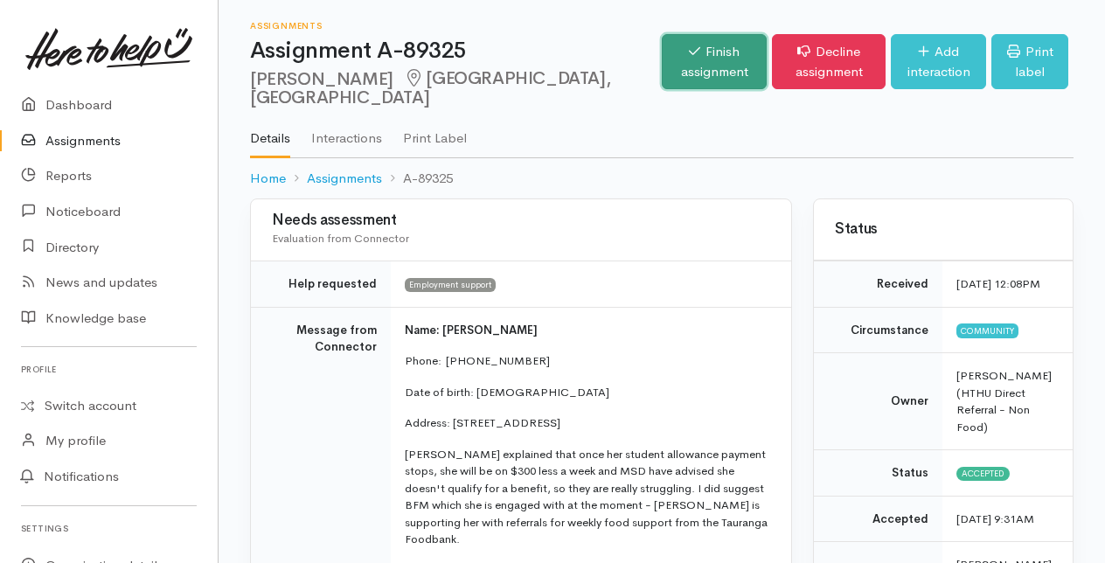
click at [662, 51] on link "Finish assignment" at bounding box center [714, 61] width 105 height 55
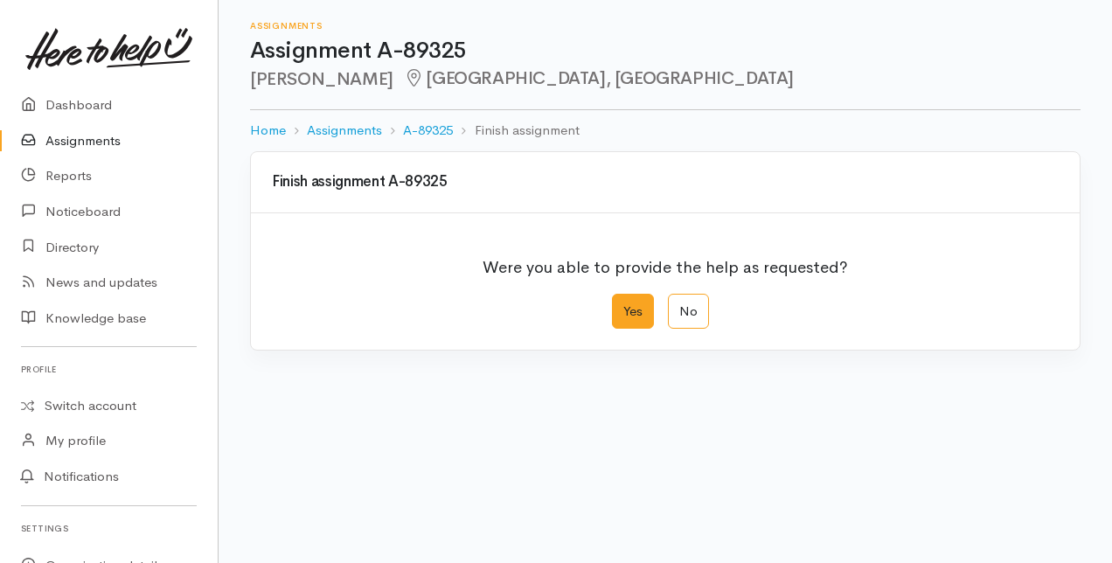
click at [636, 310] on label "Yes" at bounding box center [633, 312] width 42 height 36
click at [623, 305] on input "Yes" at bounding box center [617, 299] width 11 height 11
radio input "true"
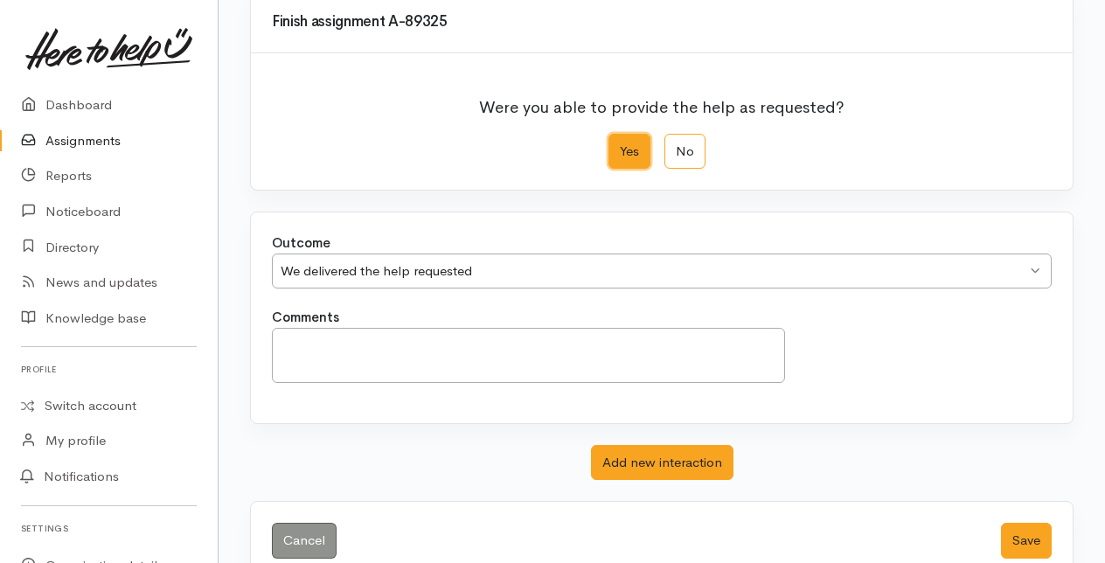
scroll to position [175, 0]
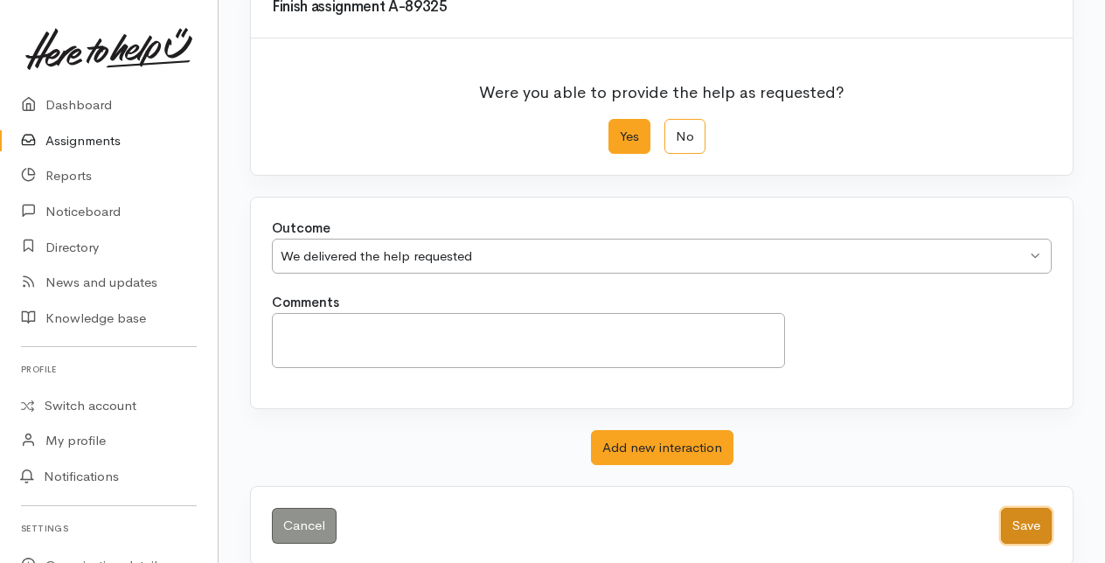
click at [1019, 524] on button "Save" at bounding box center [1026, 526] width 51 height 36
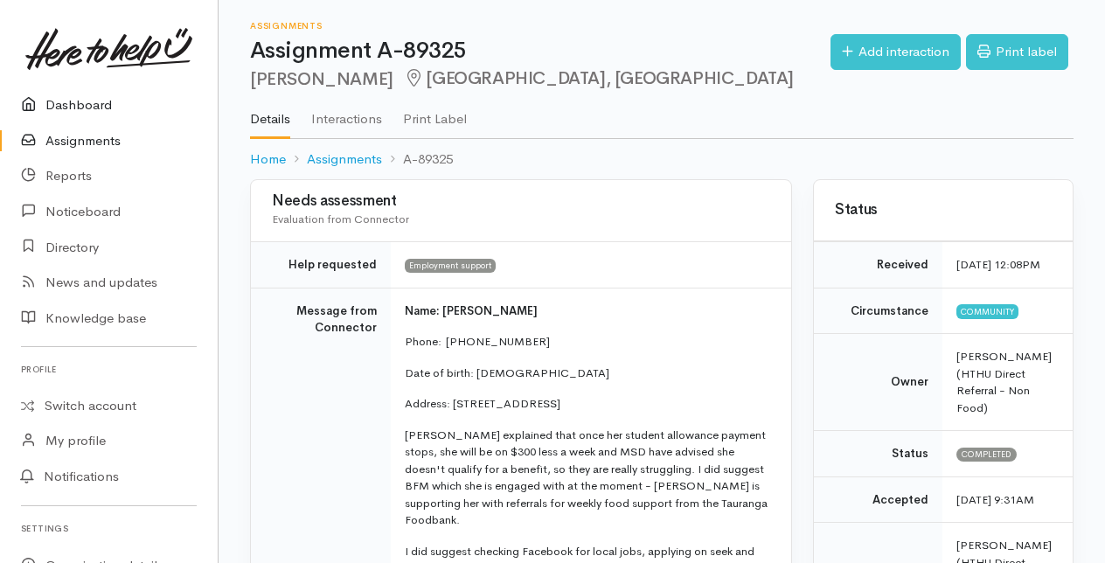
click at [60, 104] on link "Dashboard" at bounding box center [109, 105] width 218 height 36
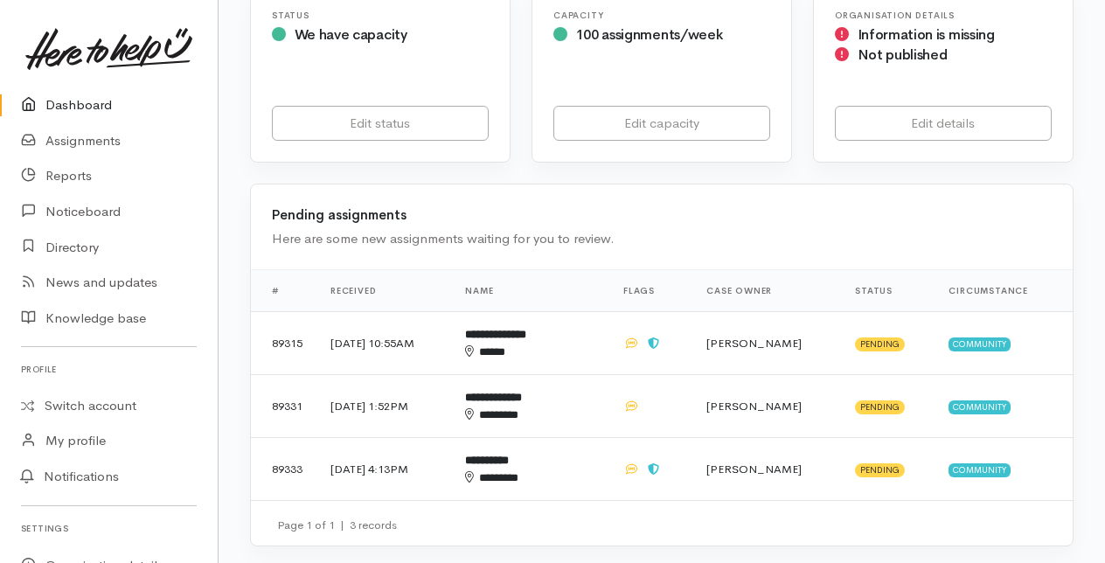
scroll to position [350, 0]
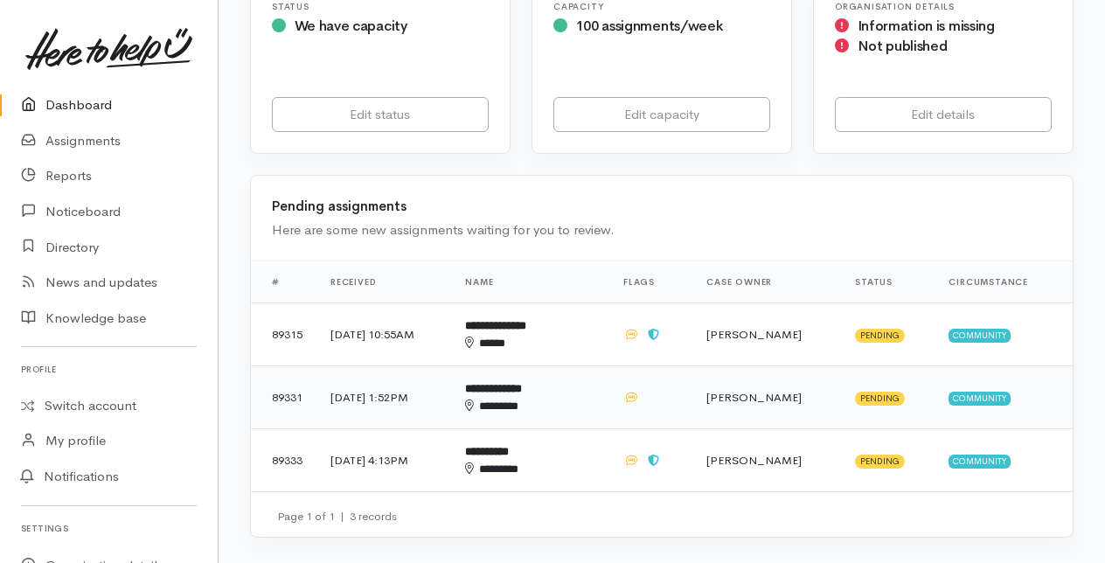
click at [522, 392] on b "**********" at bounding box center [493, 388] width 57 height 11
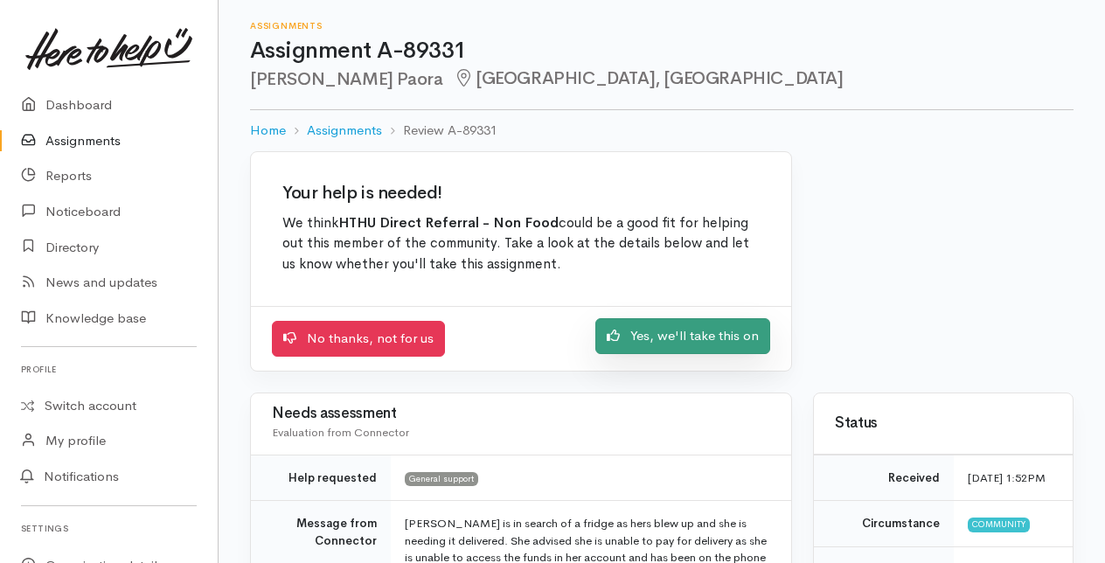
click at [689, 337] on link "Yes, we'll take this on" at bounding box center [682, 336] width 175 height 36
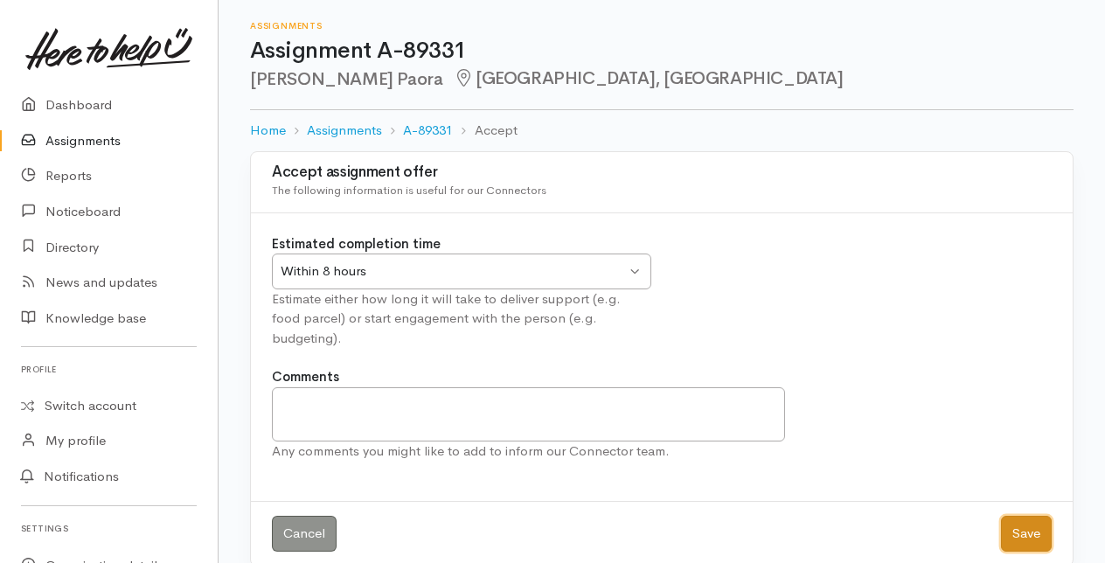
click at [1031, 516] on button "Save" at bounding box center [1026, 534] width 51 height 36
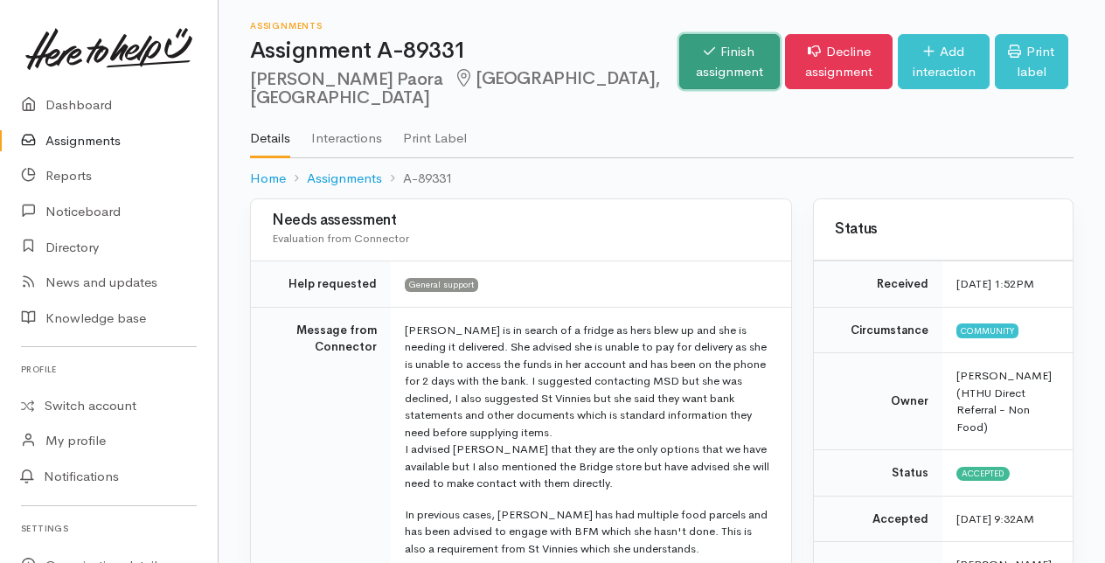
click at [679, 61] on link "Finish assignment" at bounding box center [729, 61] width 101 height 55
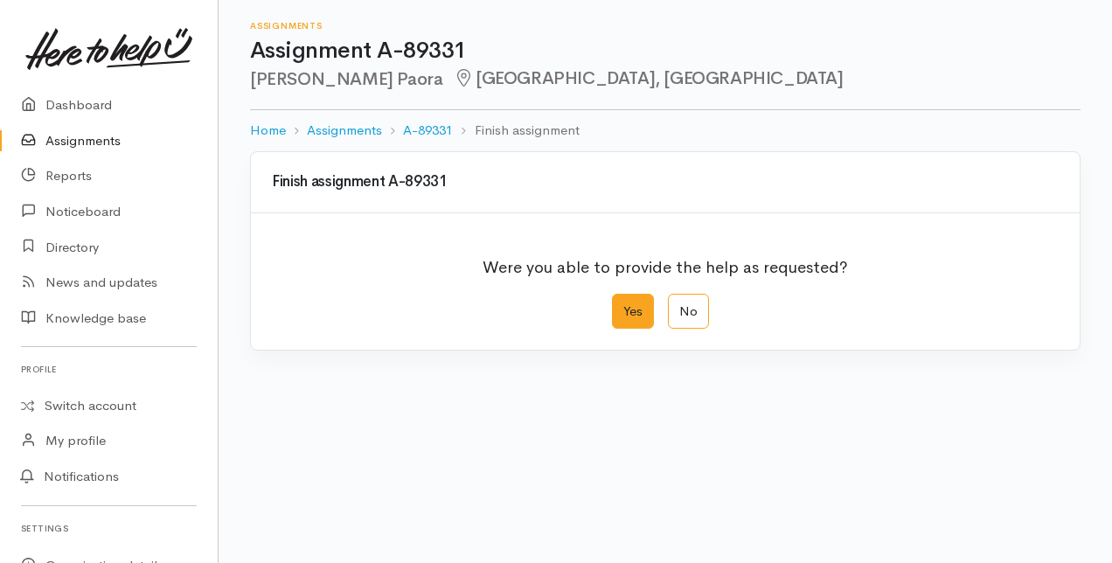
click at [622, 309] on label "Yes" at bounding box center [633, 312] width 42 height 36
click at [622, 305] on input "Yes" at bounding box center [617, 299] width 11 height 11
radio input "true"
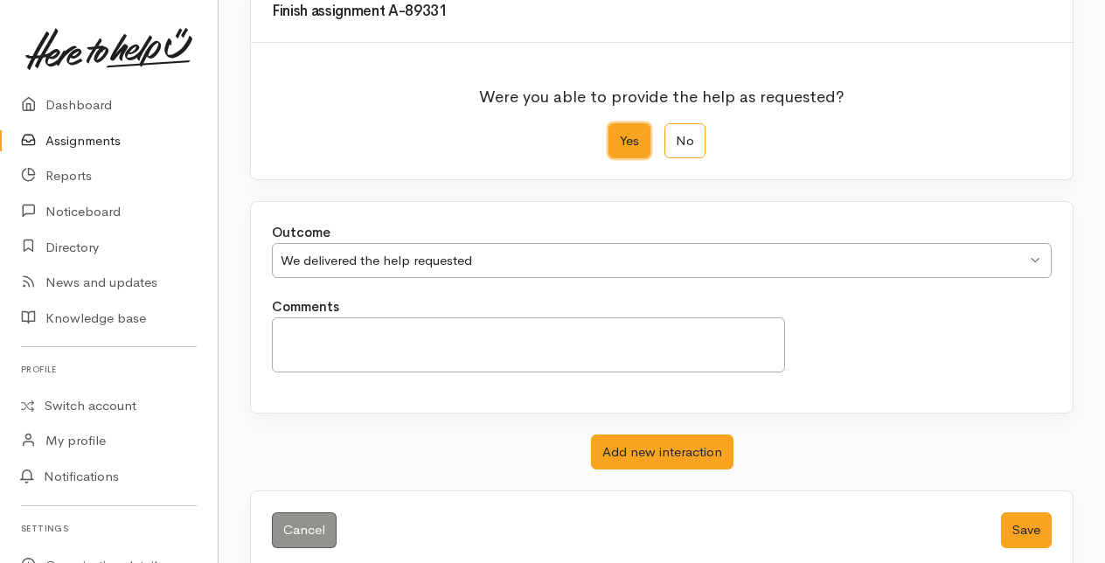
scroll to position [192, 0]
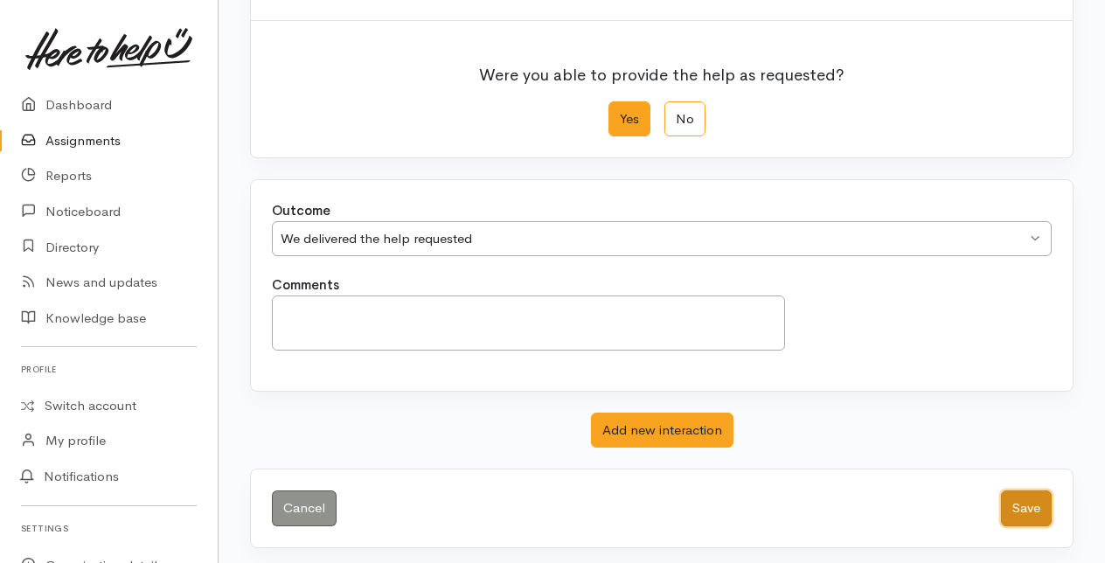
click at [1010, 502] on button "Save" at bounding box center [1026, 508] width 51 height 36
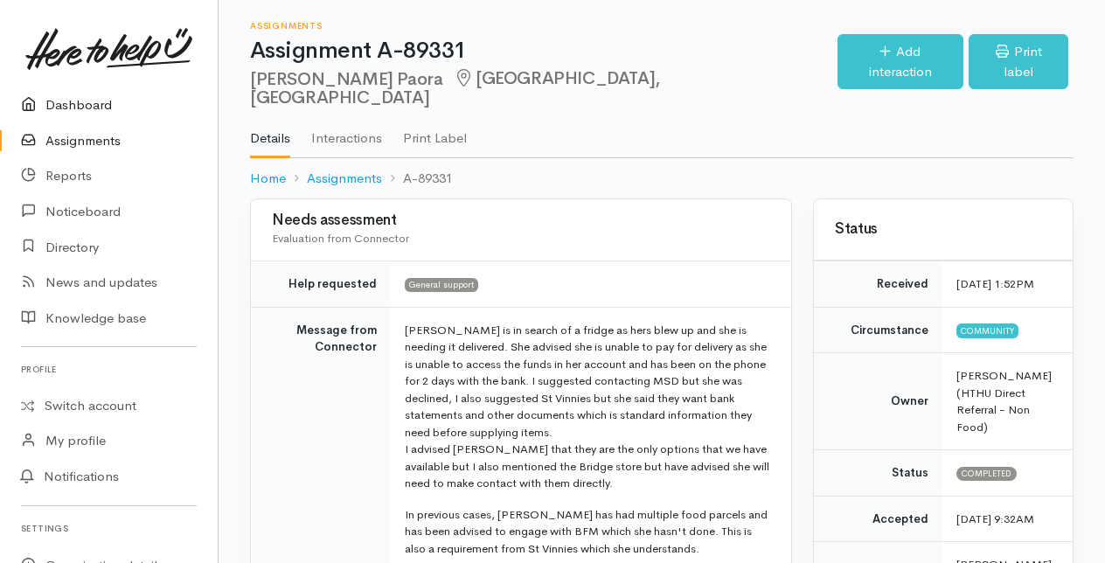
click at [76, 103] on link "Dashboard" at bounding box center [109, 105] width 218 height 36
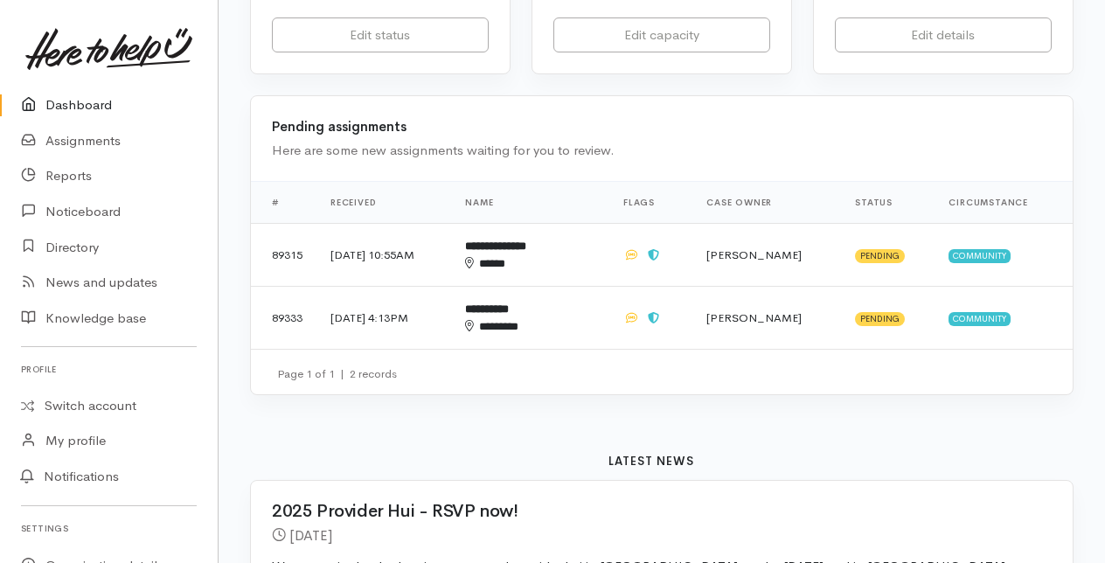
scroll to position [437, 0]
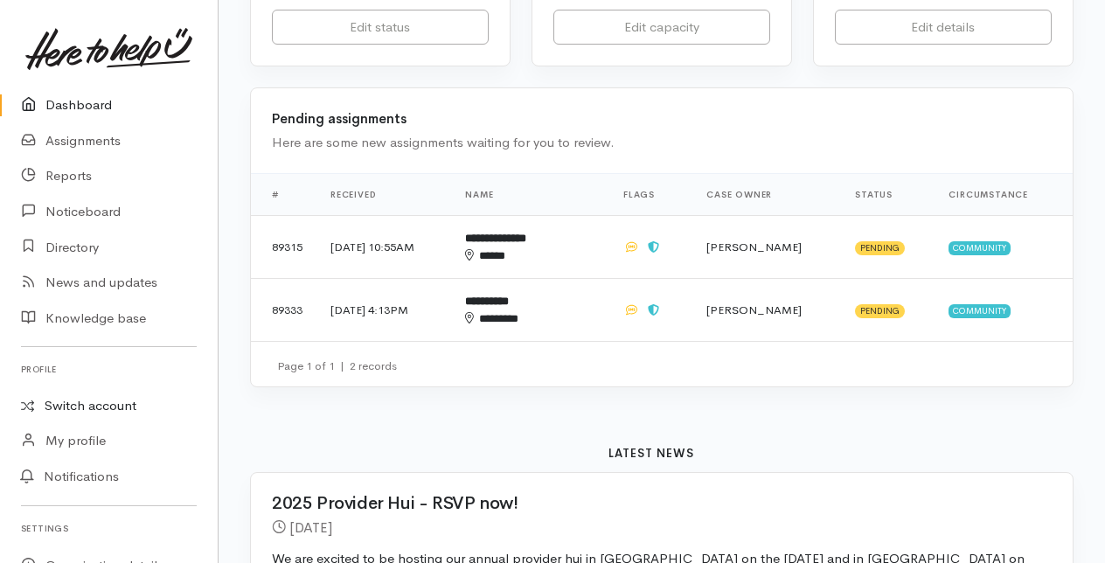
click at [90, 400] on link "Switch account" at bounding box center [109, 406] width 218 height 34
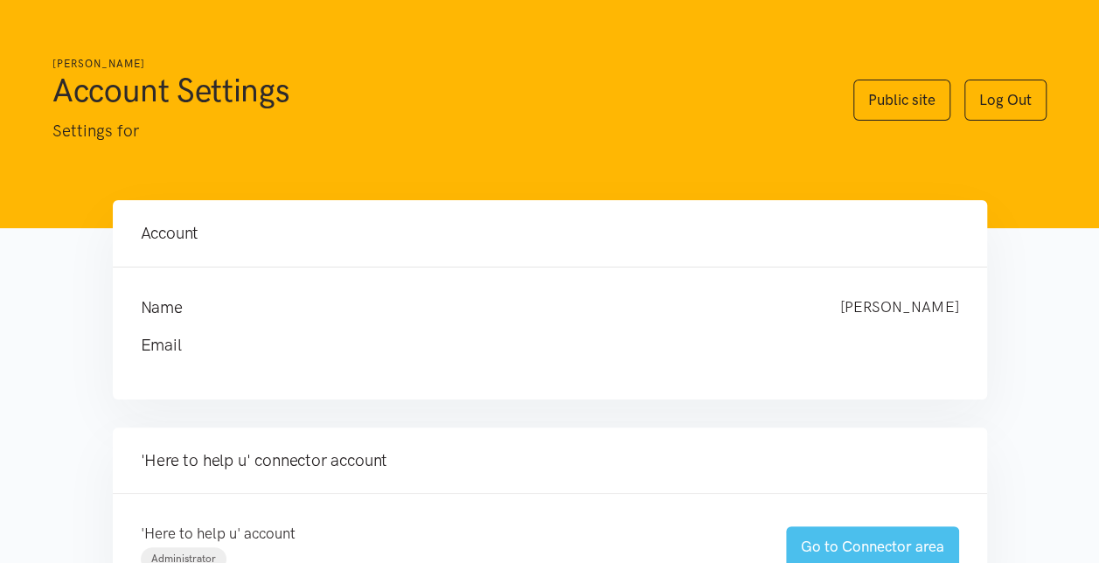
click at [837, 538] on link "Go to Connector area" at bounding box center [872, 546] width 173 height 41
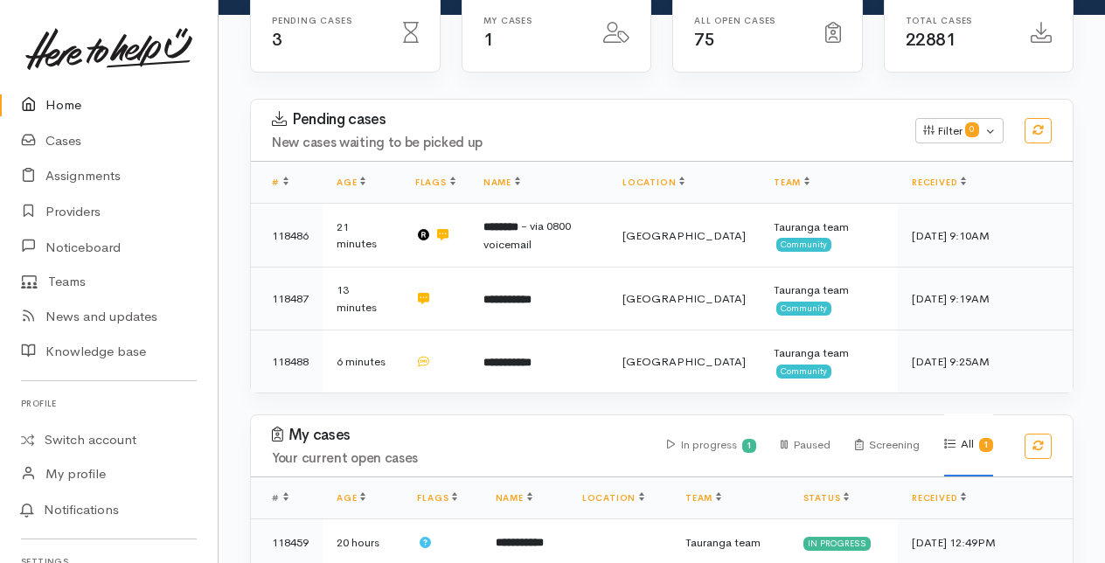
scroll to position [262, 0]
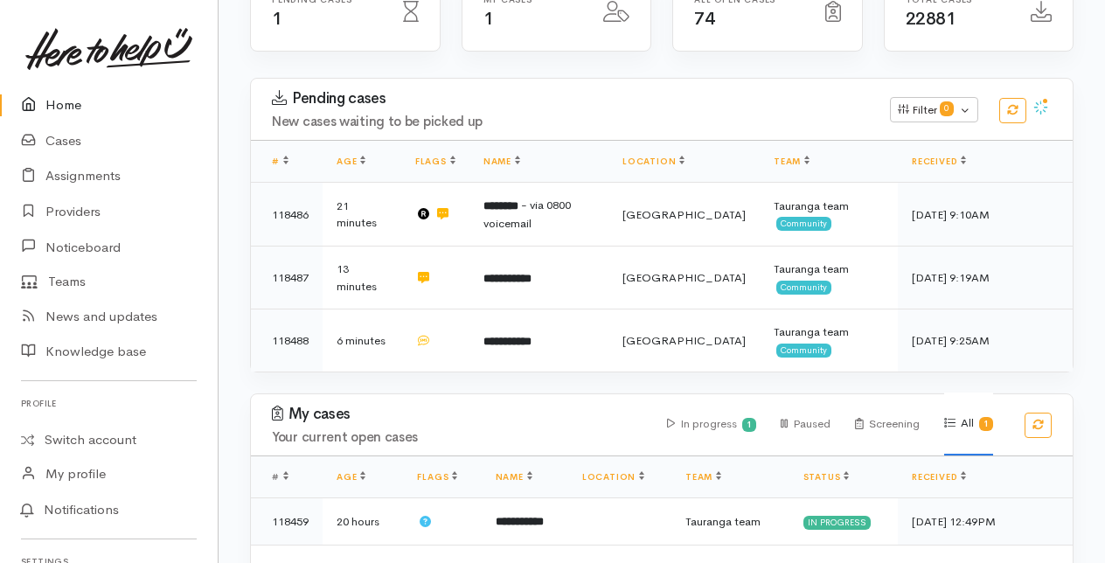
click at [61, 99] on link "Home" at bounding box center [109, 105] width 218 height 36
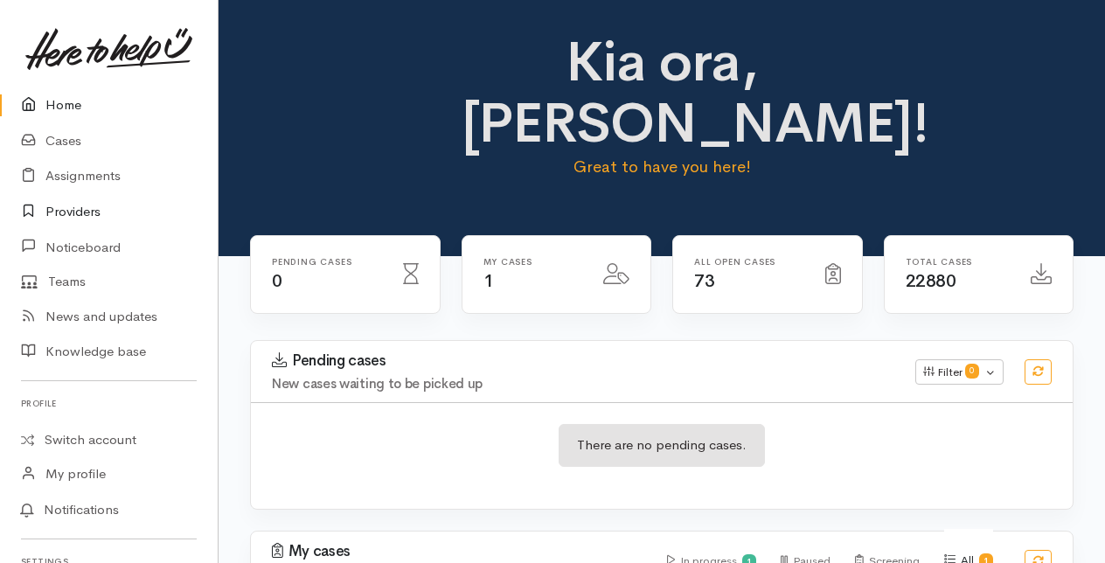
click at [80, 205] on link "Providers" at bounding box center [109, 212] width 218 height 36
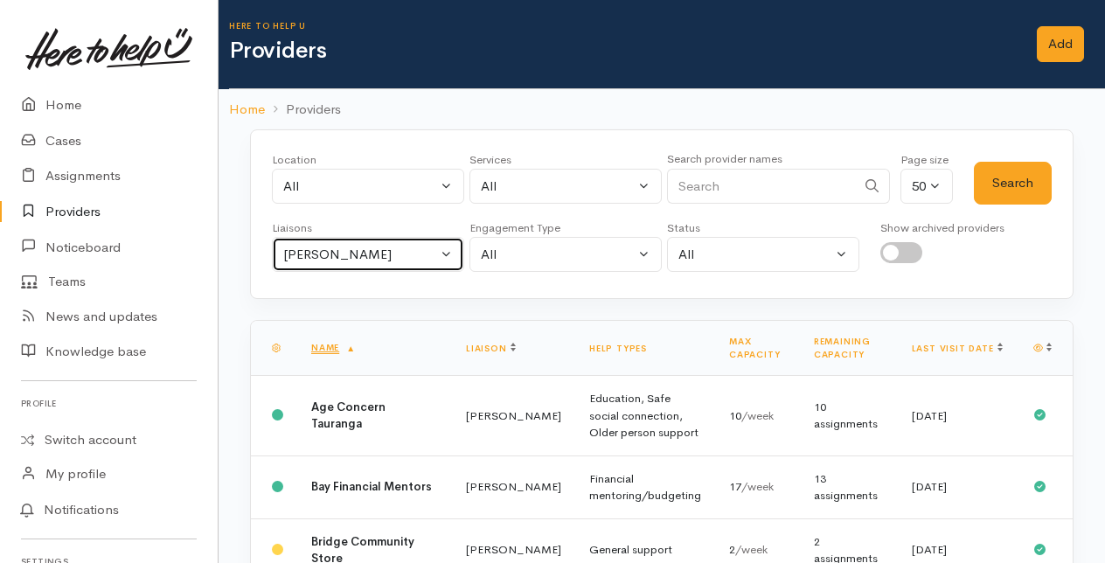
click at [455, 251] on button "[PERSON_NAME]" at bounding box center [368, 255] width 192 height 36
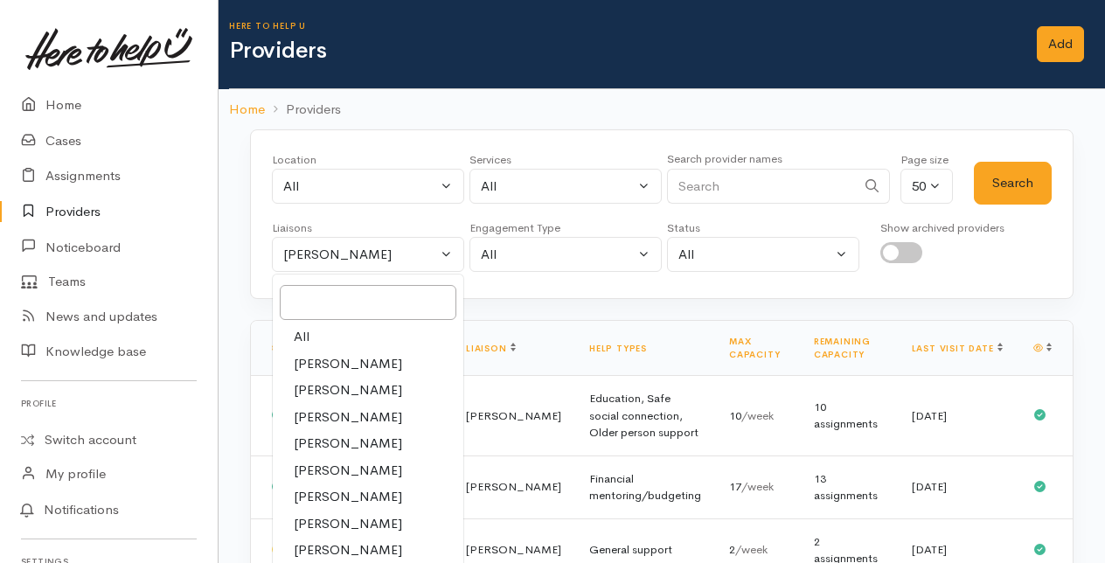
drag, startPoint x: 311, startPoint y: 330, endPoint x: 531, endPoint y: 252, distance: 233.9
click at [312, 330] on link "All" at bounding box center [368, 336] width 191 height 27
select select "null"
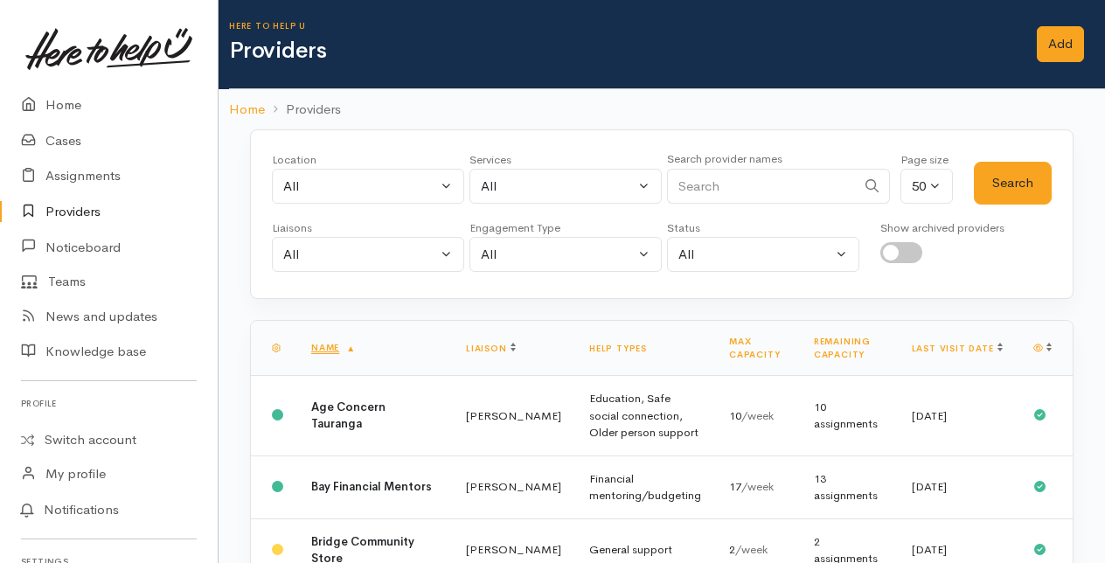
click at [696, 182] on input "Search" at bounding box center [761, 187] width 189 height 36
type input "triple"
click at [1024, 181] on button "Search" at bounding box center [1013, 183] width 78 height 43
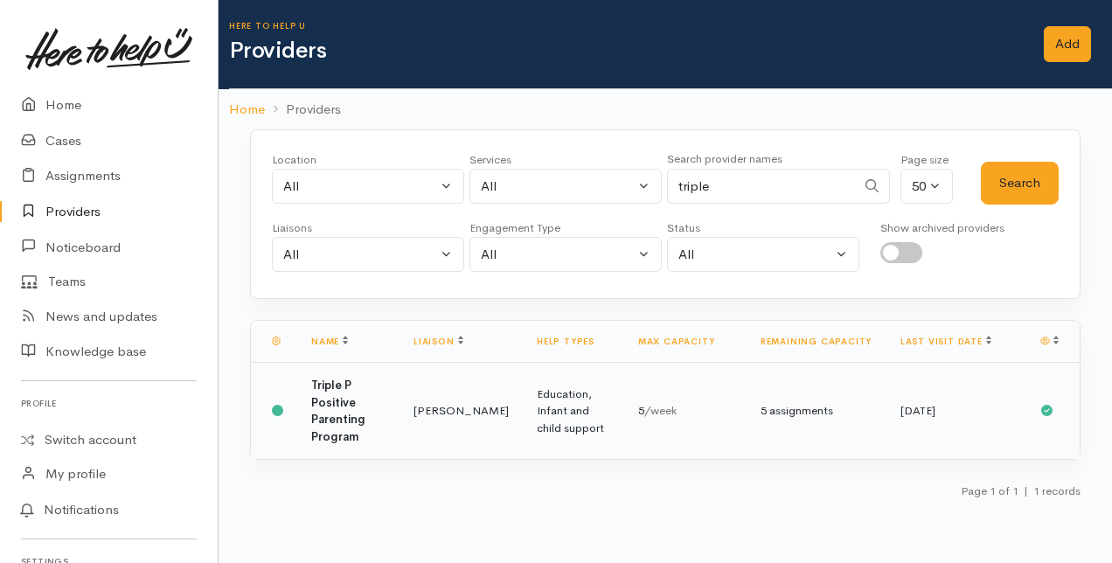
click at [365, 413] on td "Triple P Positive Parenting Program" at bounding box center [348, 411] width 102 height 97
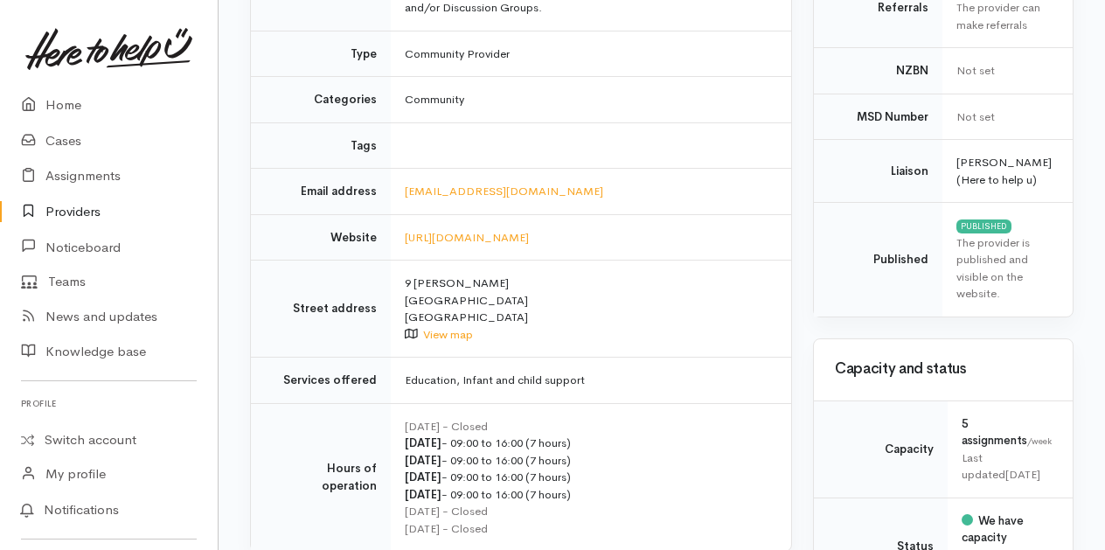
scroll to position [437, 0]
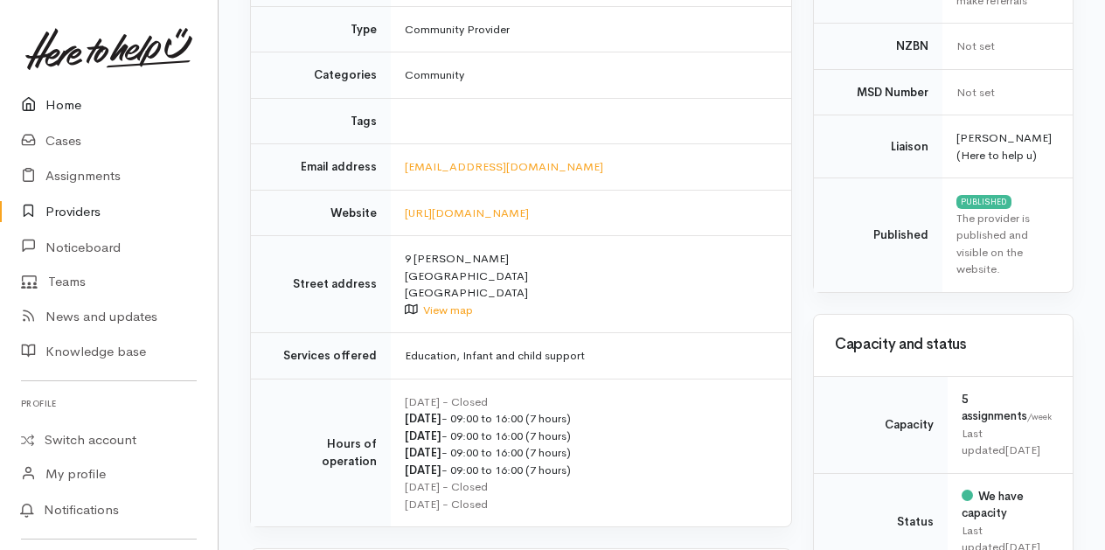
click at [69, 105] on link "Home" at bounding box center [109, 105] width 218 height 36
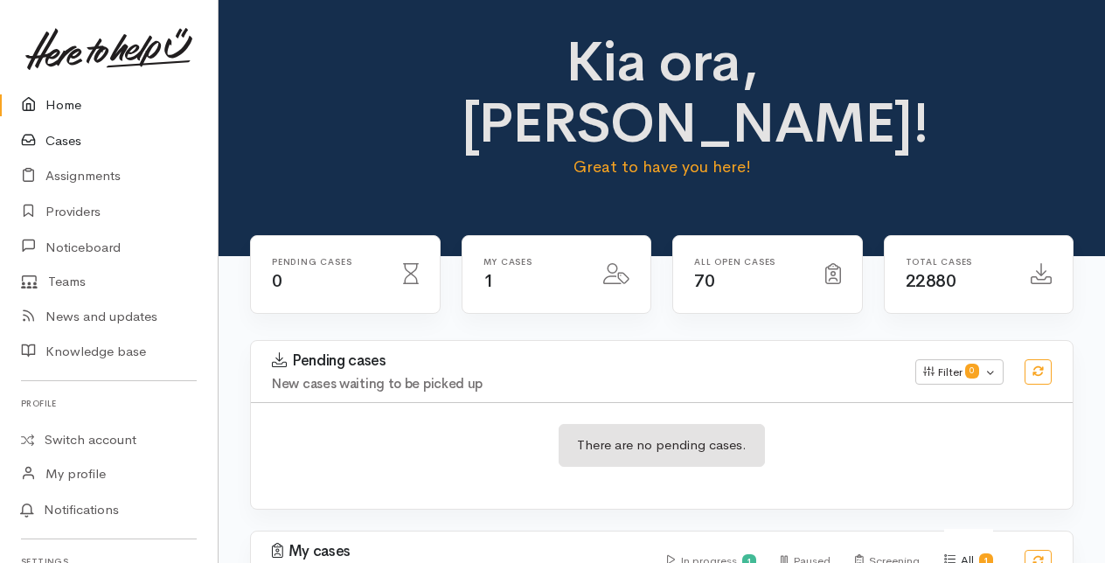
click at [68, 138] on link "Cases" at bounding box center [109, 141] width 218 height 36
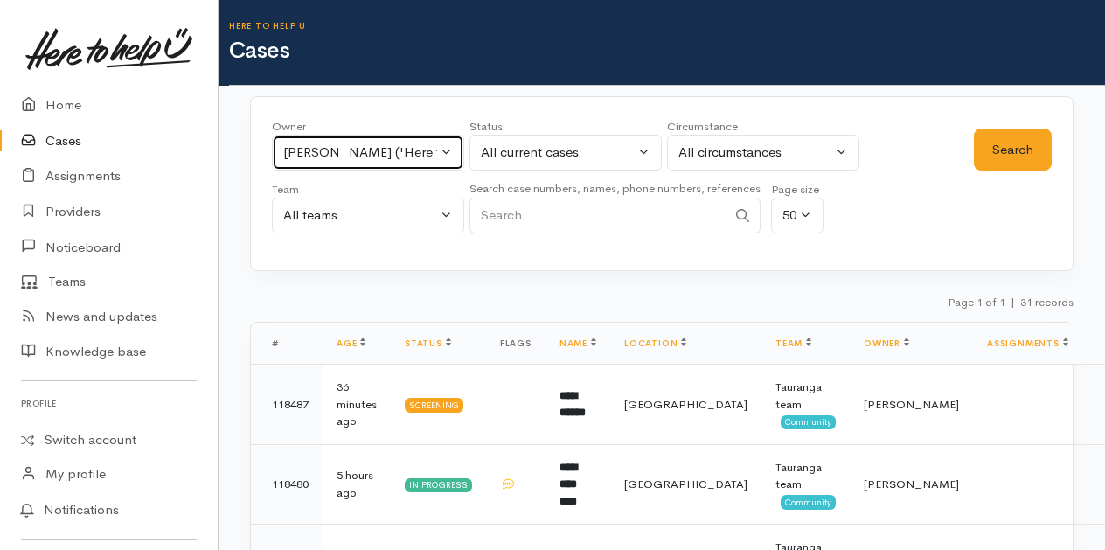
click at [444, 150] on button "Malia Stowers ('Here to help u')" at bounding box center [368, 153] width 192 height 36
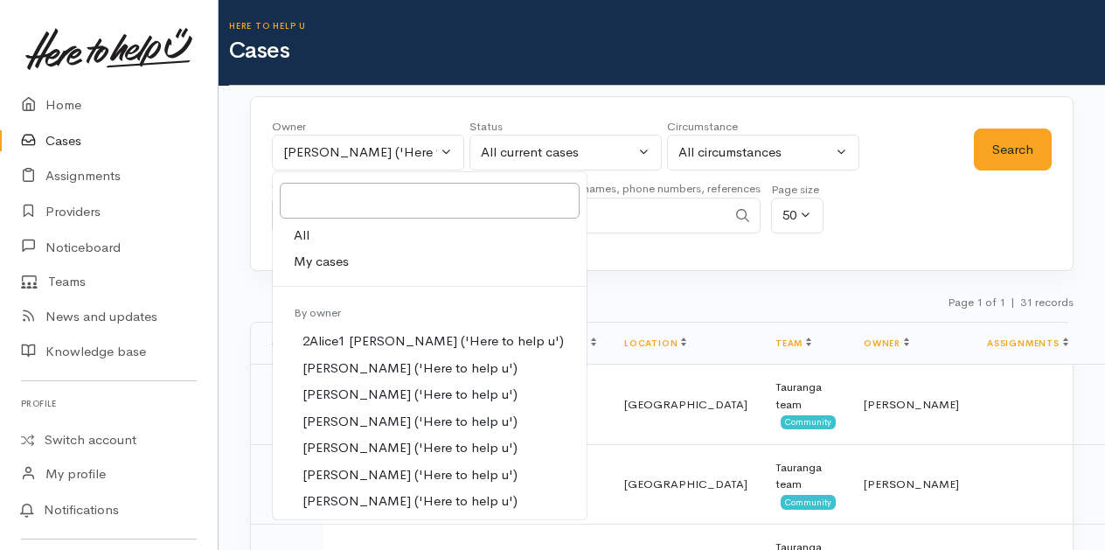
click at [309, 253] on span "My cases" at bounding box center [321, 262] width 55 height 20
select select "205"
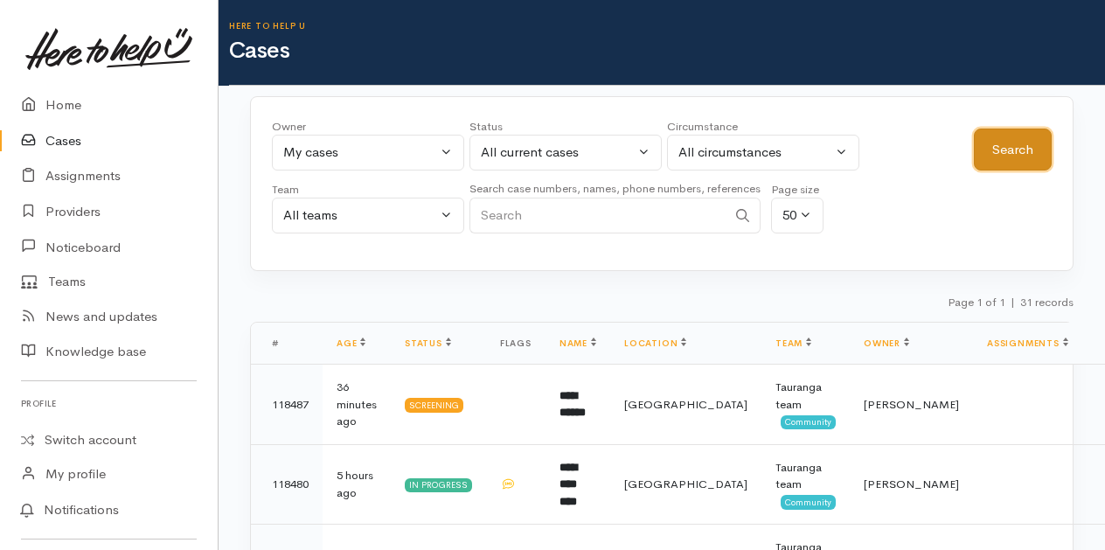
click at [1009, 149] on button "Search" at bounding box center [1013, 149] width 78 height 43
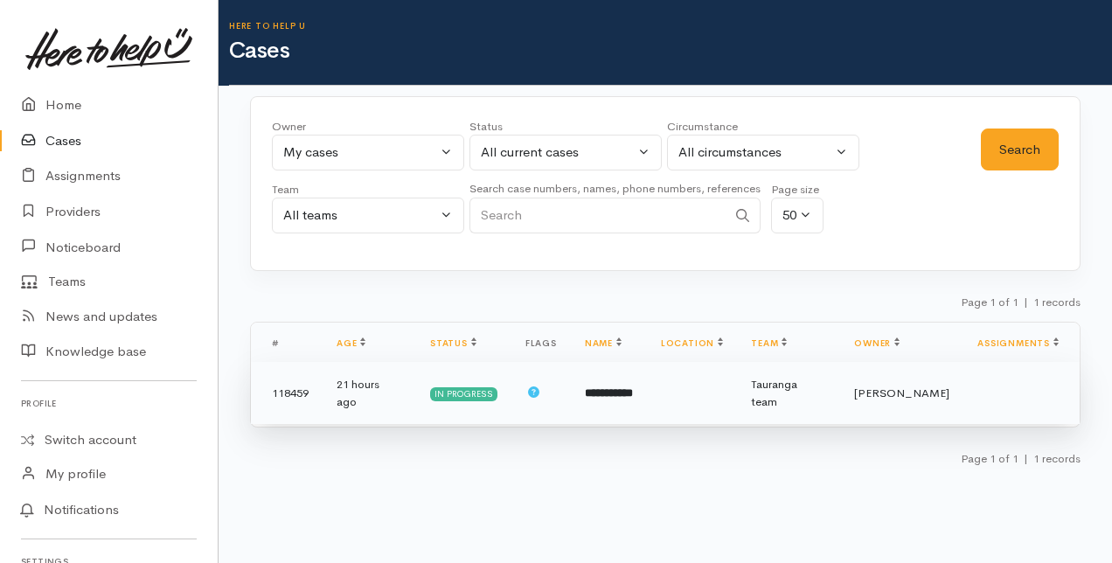
click at [615, 387] on b "**********" at bounding box center [609, 392] width 48 height 11
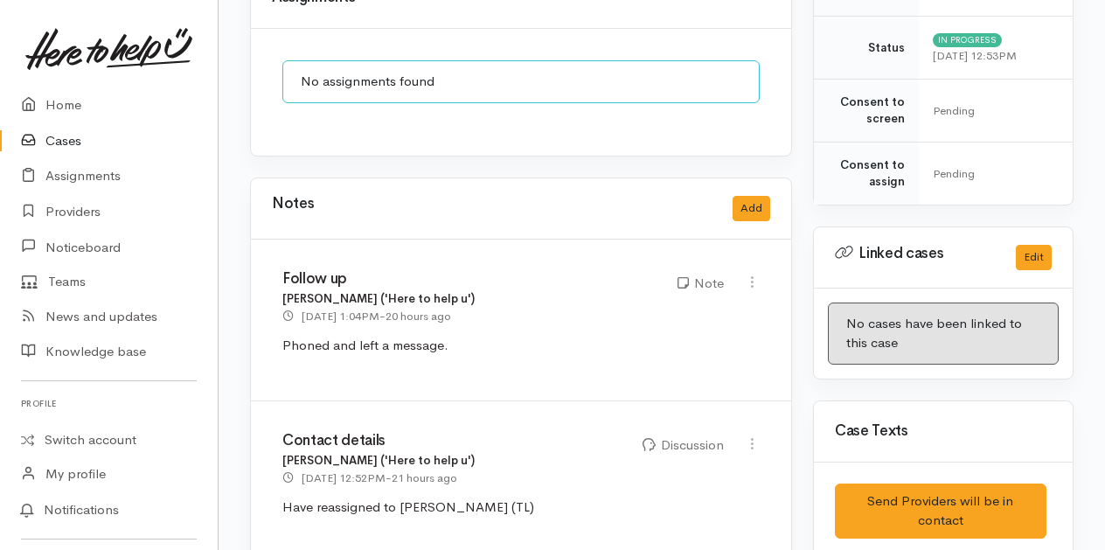
scroll to position [678, 0]
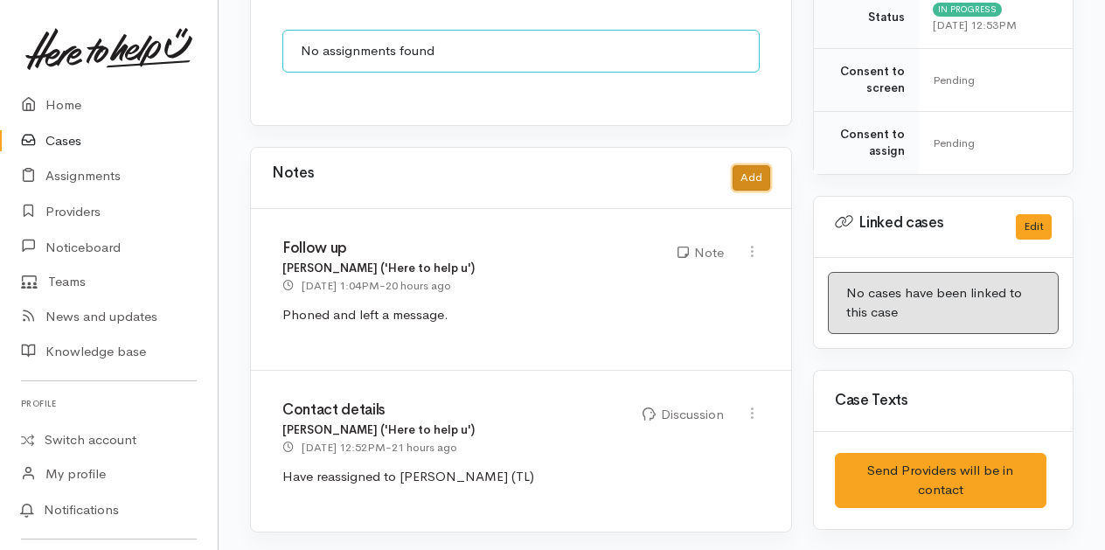
click at [757, 179] on button "Add" at bounding box center [751, 177] width 38 height 25
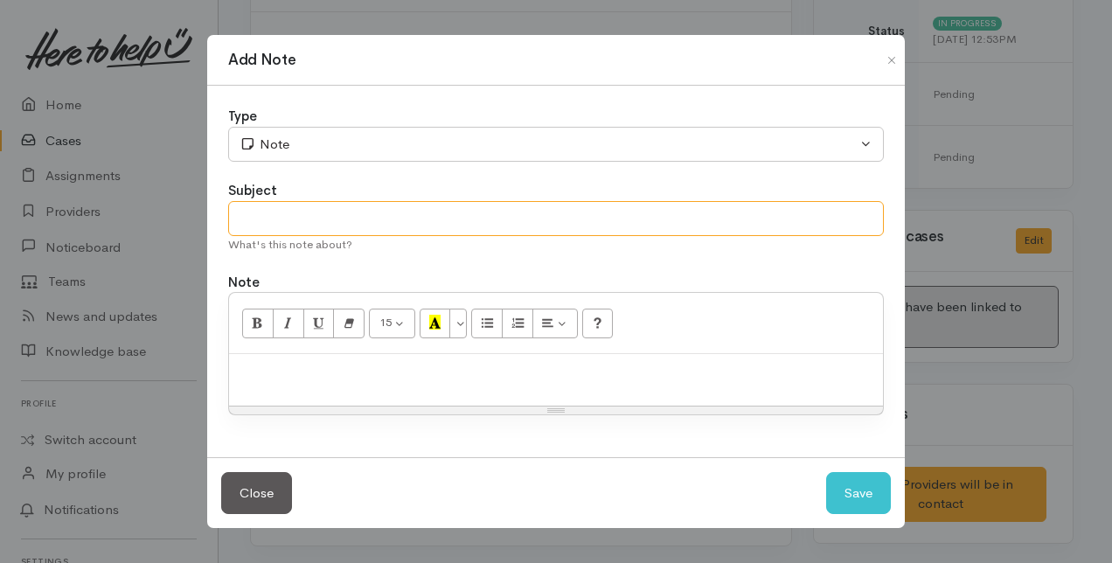
click at [311, 226] on input "text" at bounding box center [556, 219] width 656 height 36
type input "Follow up"
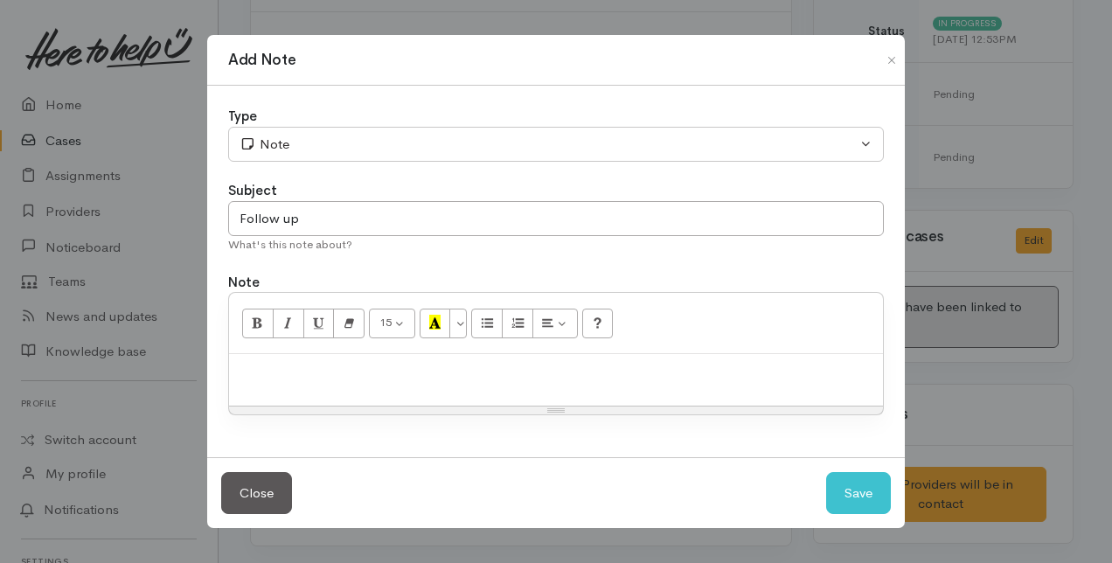
click at [266, 372] on p at bounding box center [556, 373] width 636 height 20
click at [875, 496] on button "Save" at bounding box center [858, 493] width 65 height 43
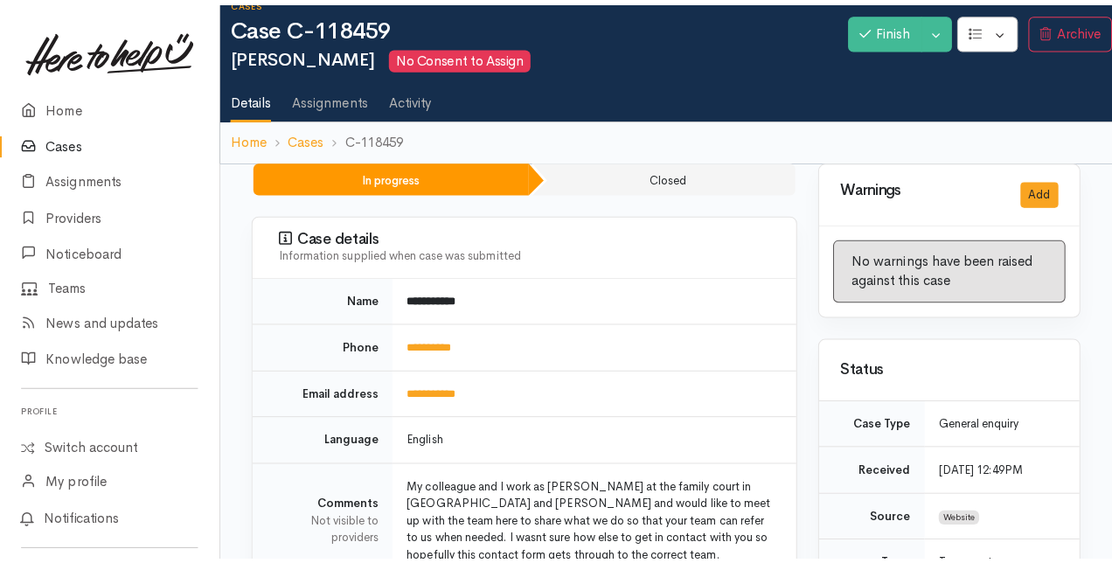
scroll to position [0, 0]
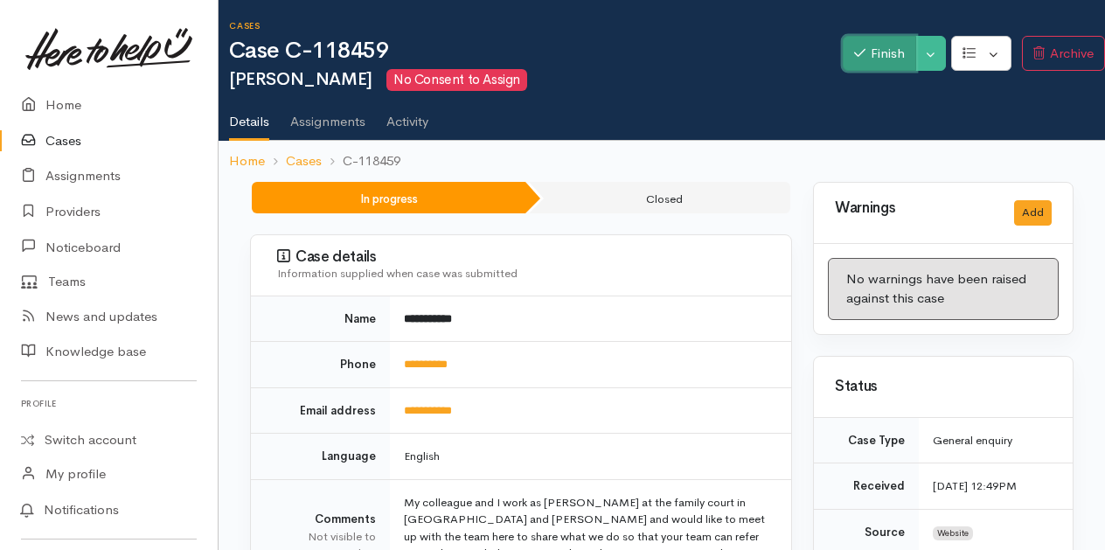
click at [875, 52] on button "Finish" at bounding box center [879, 54] width 73 height 36
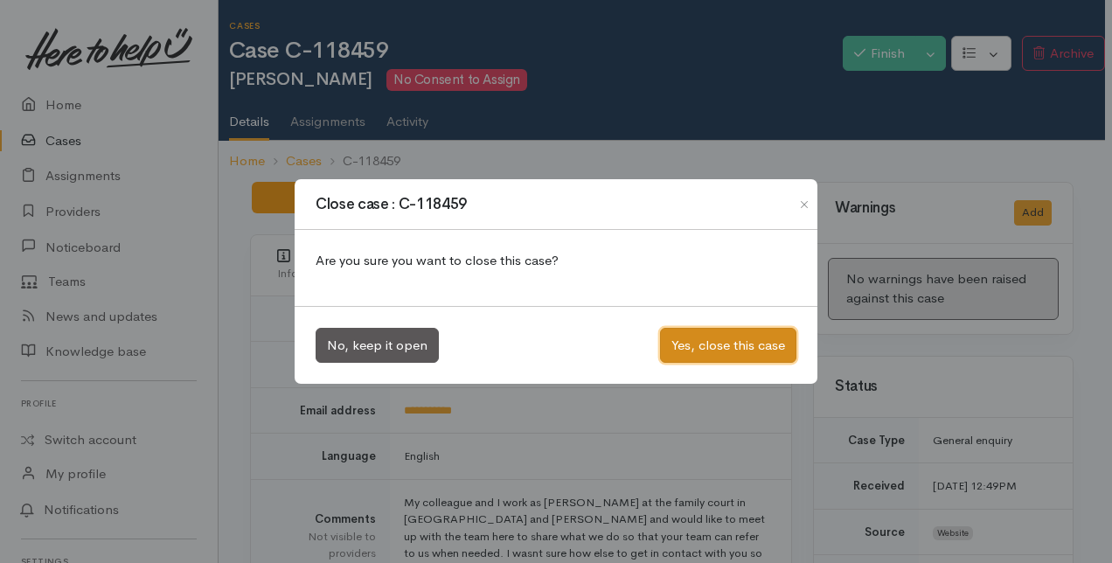
click at [725, 344] on button "Yes, close this case" at bounding box center [728, 346] width 136 height 36
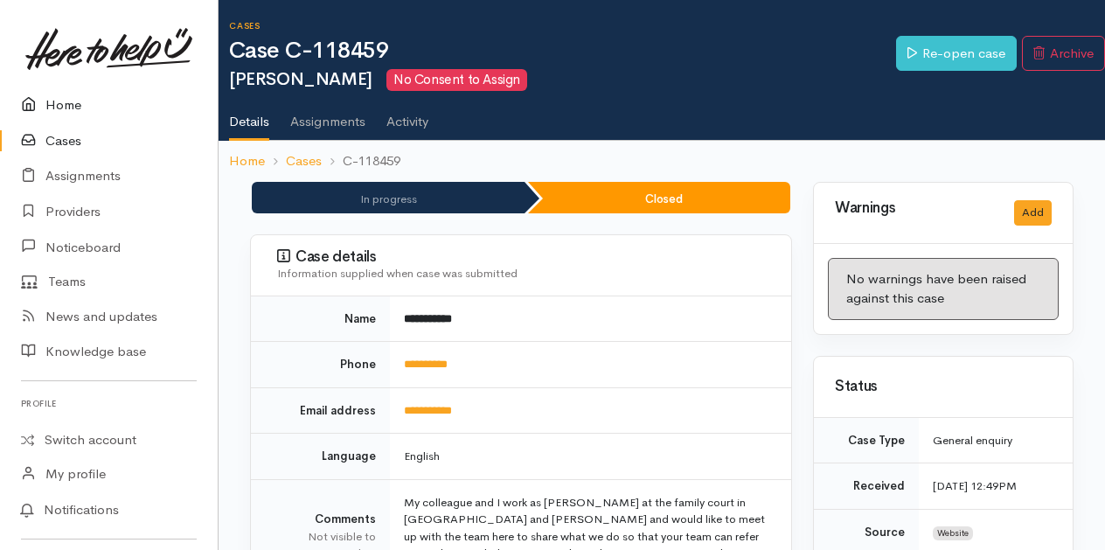
click at [62, 105] on link "Home" at bounding box center [109, 105] width 218 height 36
